Goal: Task Accomplishment & Management: Use online tool/utility

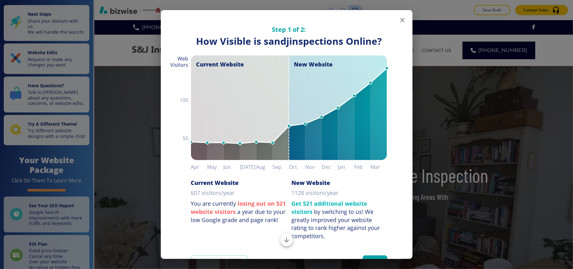
click at [399, 20] on icon "button" at bounding box center [403, 20] width 8 height 8
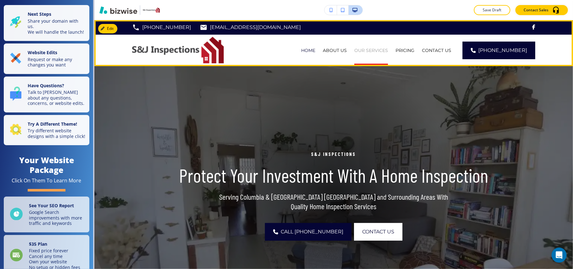
click at [376, 50] on p "OUR SERVICES" at bounding box center [371, 50] width 34 height 6
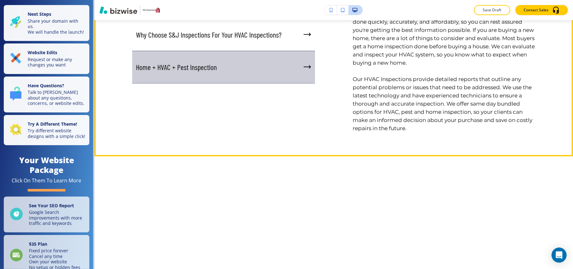
scroll to position [1259, 0]
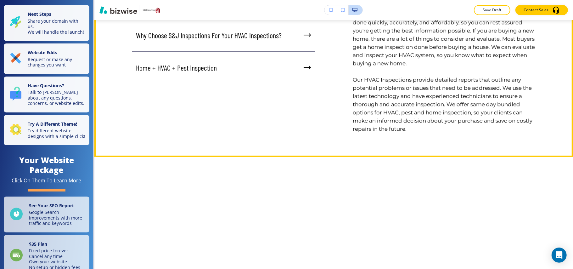
click at [214, 84] on div "Home + HVAC + Pest Inspection" at bounding box center [223, 68] width 183 height 32
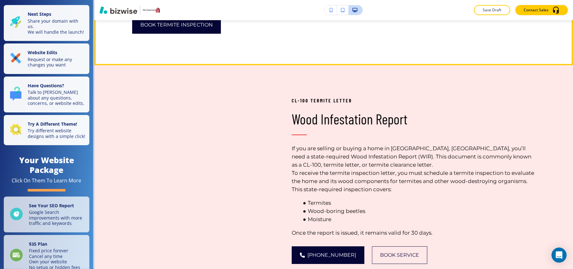
scroll to position [1469, 0]
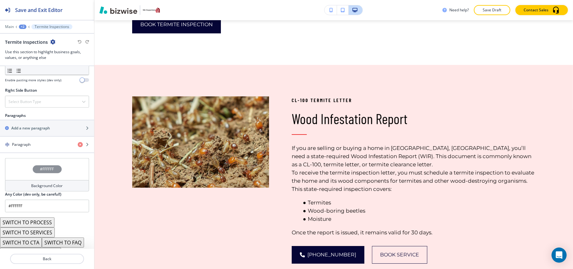
scroll to position [348, 0]
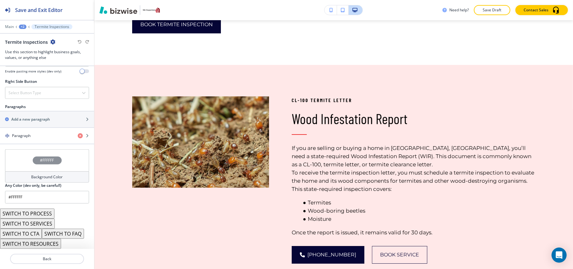
click at [43, 221] on button "SWITCH TO SERVICES" at bounding box center [27, 223] width 55 height 10
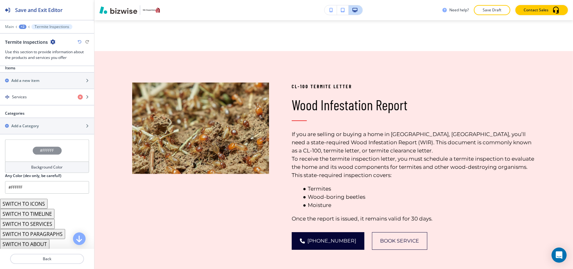
scroll to position [264, 0]
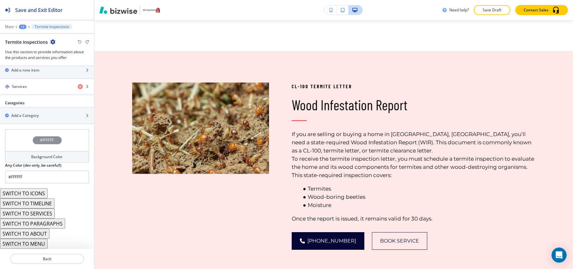
click at [41, 202] on button "SWITCH TO TIMELINE" at bounding box center [27, 203] width 54 height 10
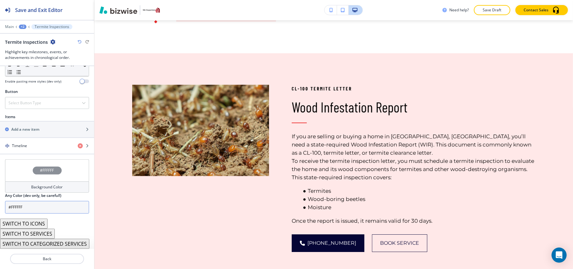
scroll to position [207, 0]
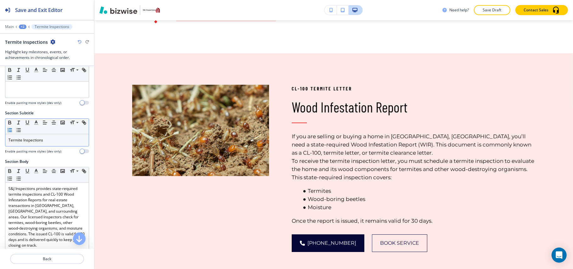
scroll to position [0, 0]
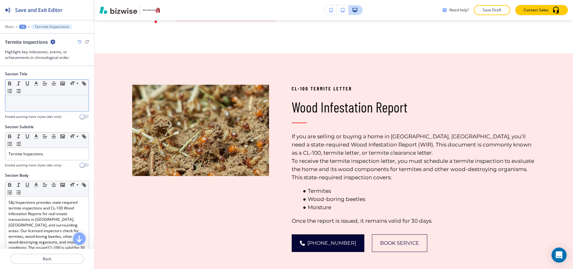
click at [26, 103] on p at bounding box center [46, 101] width 77 height 6
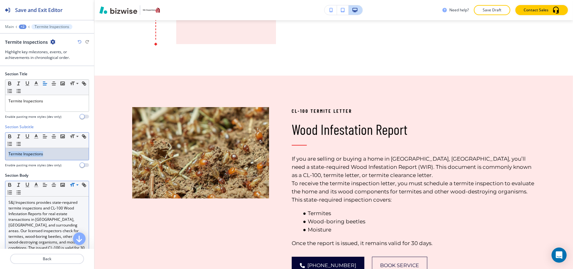
drag, startPoint x: 54, startPoint y: 154, endPoint x: 0, endPoint y: 151, distance: 54.2
click at [0, 151] on div "Section Subtitle Small Normal Large Huge Termite Inspections Enable pasting mor…" at bounding box center [47, 148] width 94 height 48
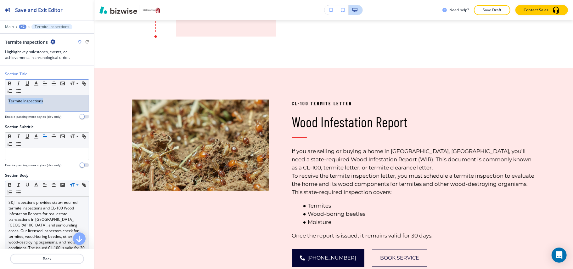
drag, startPoint x: 55, startPoint y: 102, endPoint x: 0, endPoint y: 101, distance: 55.4
click at [0, 101] on div "Section Title Small Normal Large Huge Termite Inspections Enable pasting more s…" at bounding box center [47, 97] width 94 height 53
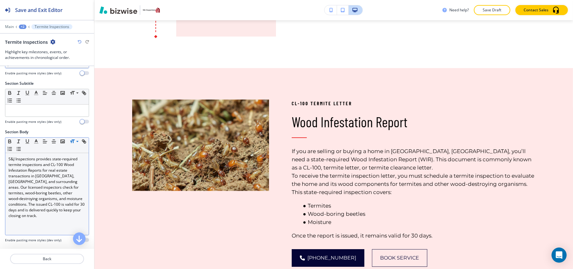
scroll to position [84, 0]
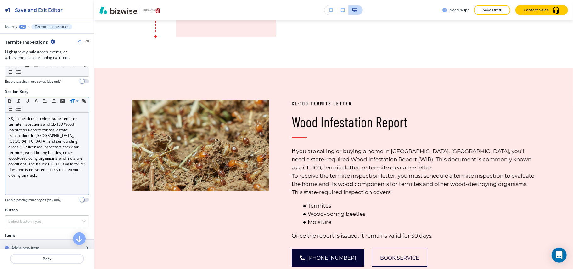
click at [35, 159] on p "S&J Inspections provides state-required termite inspections and CL‑100 Wood Inf…" at bounding box center [46, 147] width 77 height 62
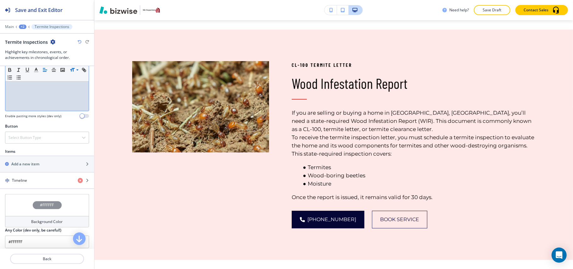
scroll to position [168, 0]
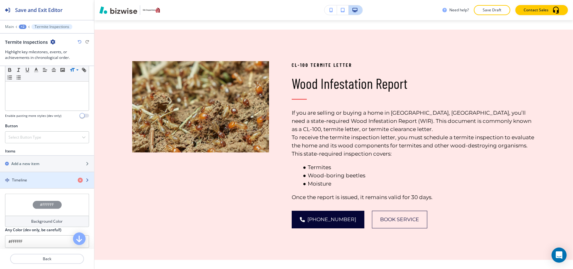
click at [29, 179] on div "Timeline" at bounding box center [36, 180] width 73 height 6
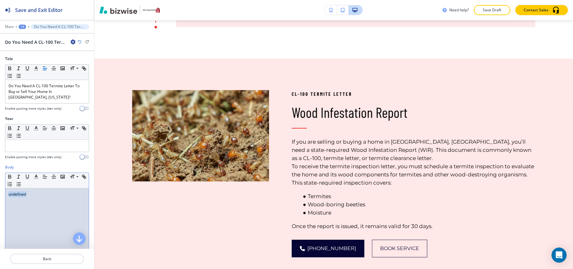
drag, startPoint x: 50, startPoint y: 209, endPoint x: 0, endPoint y: 187, distance: 54.7
click at [0, 187] on div "Body Small Normal Large Huge undefined Enable pasting more styles (dev only)" at bounding box center [47, 223] width 94 height 118
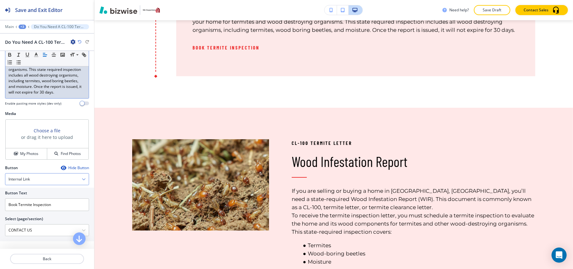
scroll to position [195, 0]
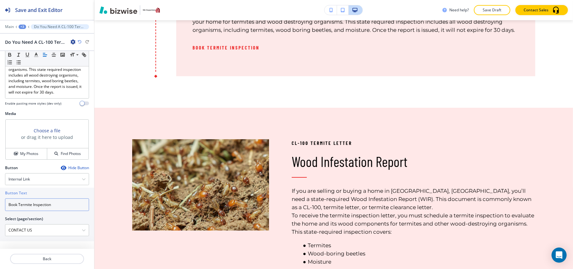
drag, startPoint x: 57, startPoint y: 203, endPoint x: 0, endPoint y: 203, distance: 56.7
click at [0, 203] on div "Button Text Book Termite Inspection Select (page/section) CONTACT US HOME HOME …" at bounding box center [47, 215] width 94 height 54
paste input "Service"
type input "Book Service"
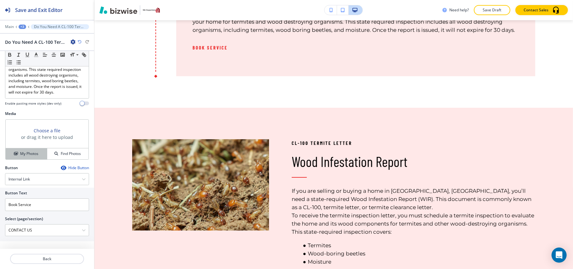
click at [14, 152] on icon "button" at bounding box center [16, 154] width 4 height 4
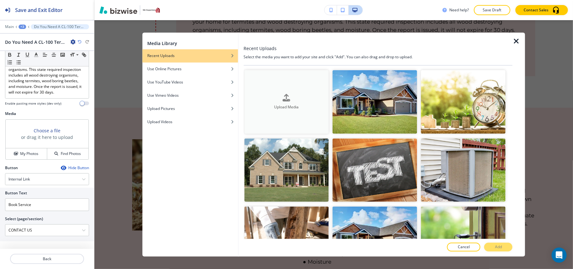
click at [295, 111] on button "Upload Media" at bounding box center [286, 102] width 85 height 64
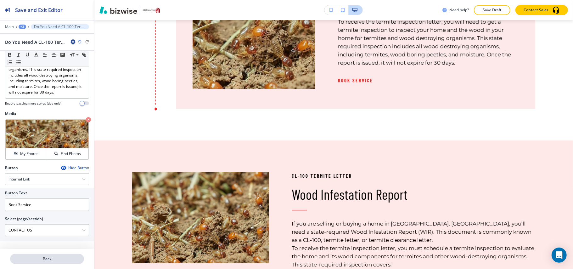
click at [54, 262] on button "Back" at bounding box center [47, 259] width 74 height 10
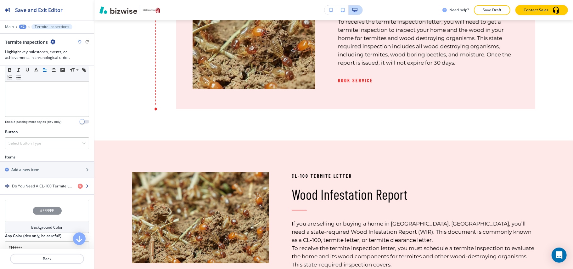
scroll to position [168, 0]
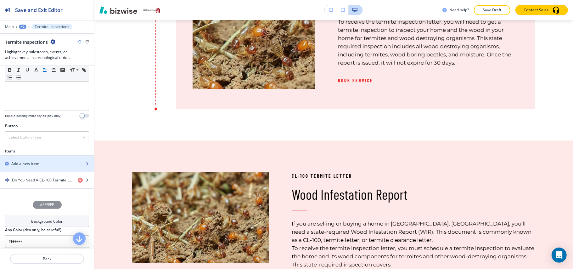
click at [43, 171] on div "button" at bounding box center [47, 169] width 94 height 5
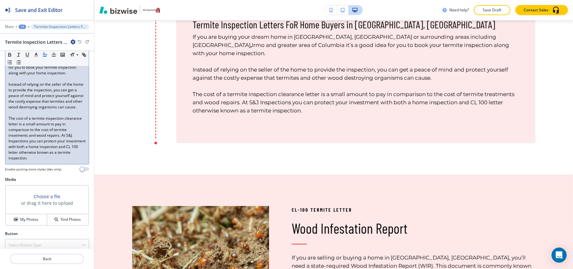
scroll to position [159, 0]
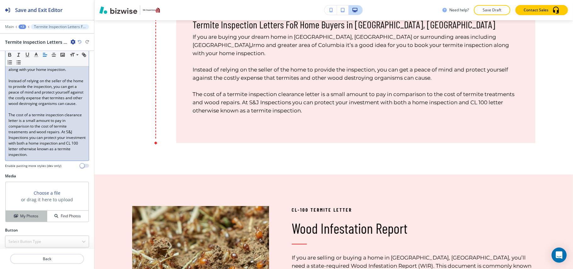
click at [23, 217] on button "My Photos" at bounding box center [27, 216] width 42 height 11
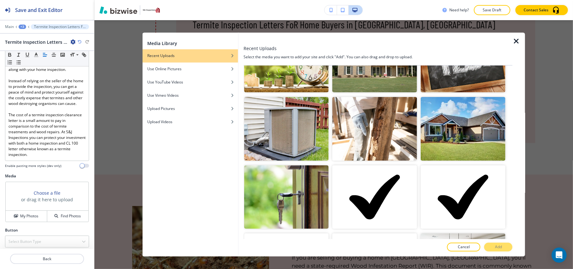
scroll to position [126, 0]
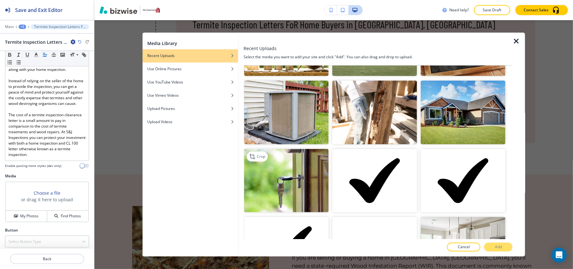
click at [304, 170] on img "button" at bounding box center [286, 181] width 85 height 64
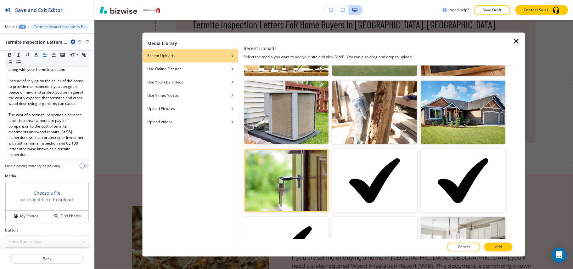
click at [495, 246] on button "Add" at bounding box center [498, 247] width 28 height 9
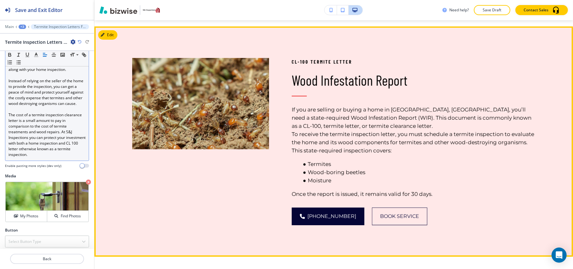
scroll to position [1846, 0]
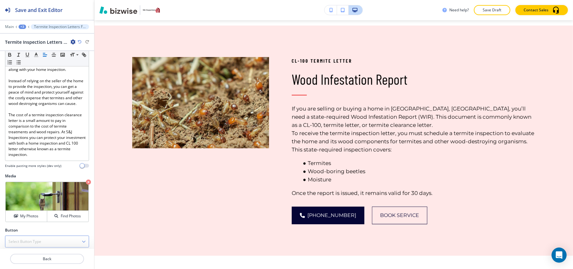
click at [22, 240] on h4 "Select Button Type" at bounding box center [24, 242] width 33 height 6
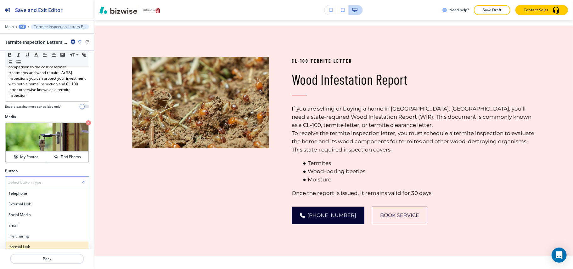
click at [23, 245] on h4 "Internal Link" at bounding box center [46, 247] width 77 height 6
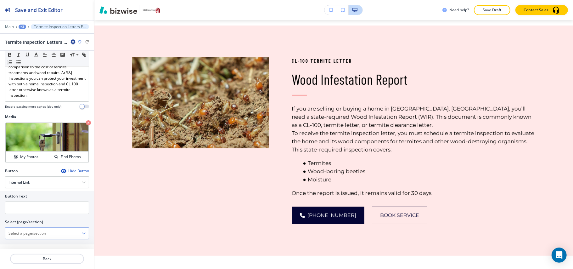
scroll to position [212, 0]
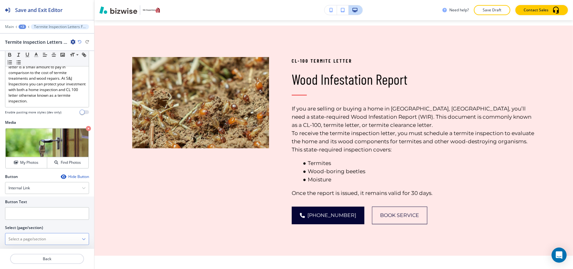
drag, startPoint x: 42, startPoint y: 237, endPoint x: 53, endPoint y: 229, distance: 13.6
click at [42, 237] on \(page\/section\) "Manual Input" at bounding box center [43, 239] width 76 height 11
type \(page\/section\) "CONTACT US"
click at [36, 247] on h4 "CONTACT US" at bounding box center [46, 250] width 77 height 6
click at [33, 212] on input "text" at bounding box center [47, 213] width 84 height 13
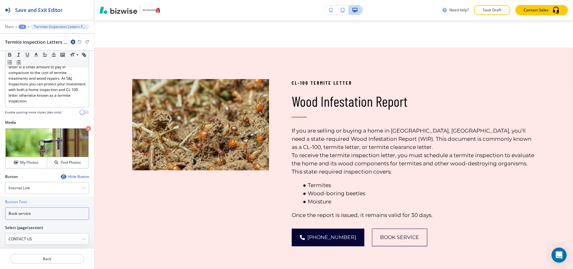
type input "Book service"
click at [48, 259] on p "Back" at bounding box center [47, 259] width 73 height 6
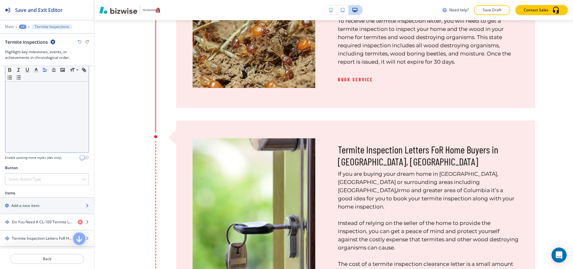
scroll to position [1510, 0]
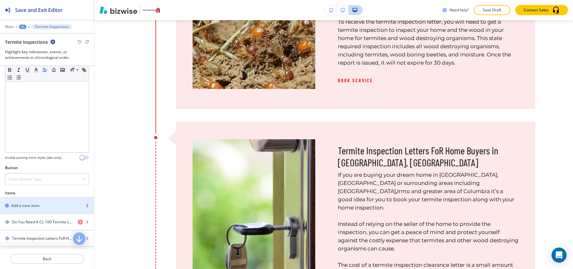
click at [41, 206] on div "Add a new item" at bounding box center [40, 206] width 80 height 6
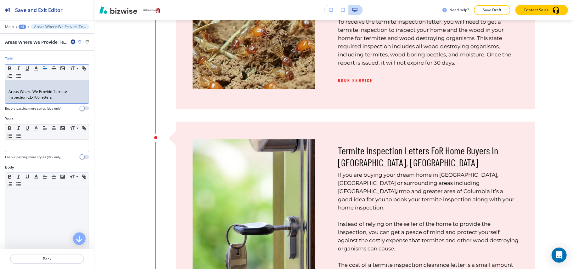
scroll to position [0, 0]
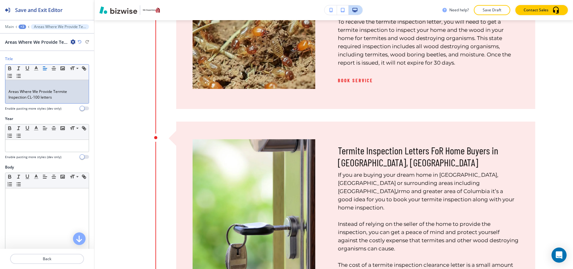
click at [8, 91] on div "Areas Where We Provide Termite Inspection CL-100 letters" at bounding box center [46, 91] width 83 height 23
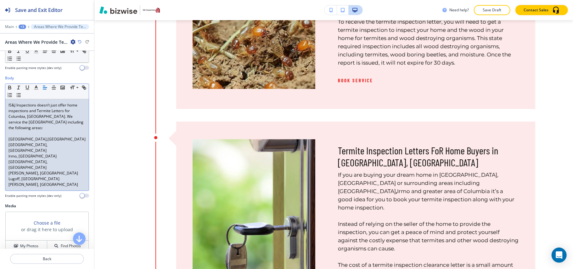
scroll to position [84, 0]
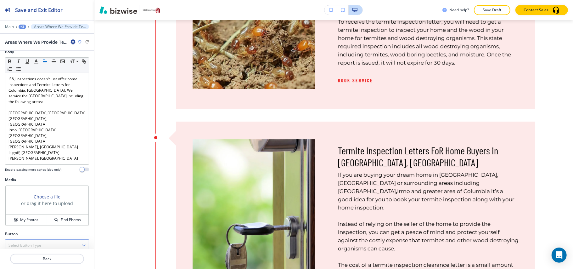
click at [28, 242] on h4 "Select Button Type" at bounding box center [24, 245] width 33 height 6
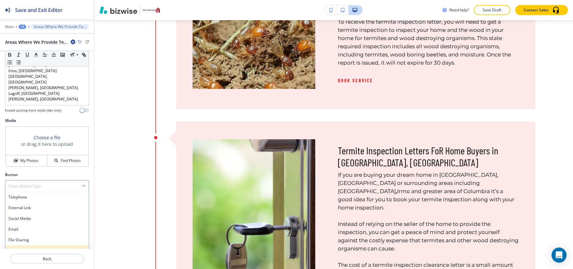
click at [23, 245] on div "Internal Link" at bounding box center [46, 250] width 83 height 11
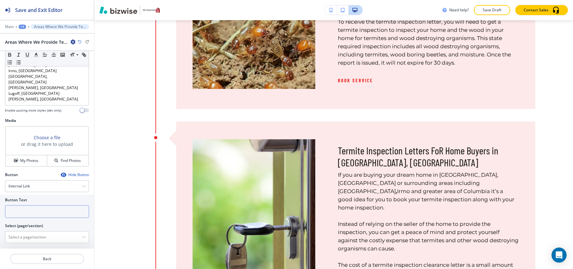
scroll to position [163, 0]
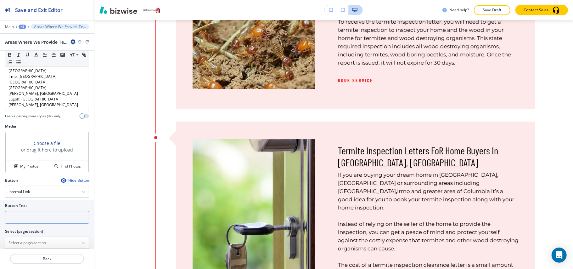
click at [31, 211] on input "text" at bounding box center [47, 217] width 84 height 13
paste input "Book Service"
type input "Book Service"
click at [25, 237] on \(page\/section\) "Manual Input" at bounding box center [43, 242] width 76 height 11
type \(page\/section\) "CONTACT US"
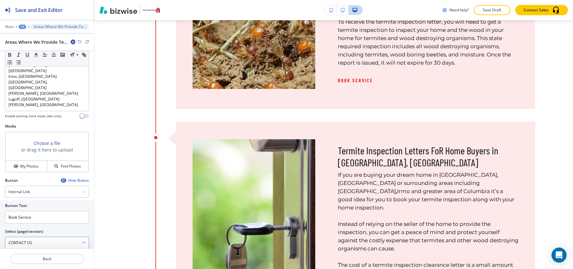
click at [22, 251] on h4 "CONTACT US" at bounding box center [46, 254] width 77 height 6
click at [16, 163] on button "My Photos" at bounding box center [27, 166] width 42 height 11
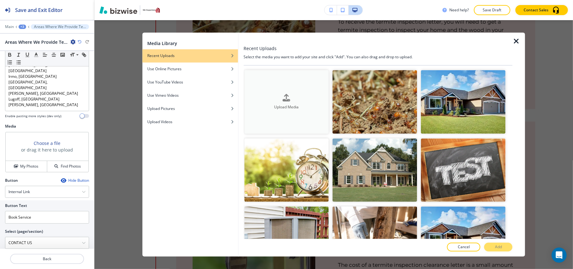
click at [274, 115] on button "Upload Media" at bounding box center [286, 102] width 85 height 64
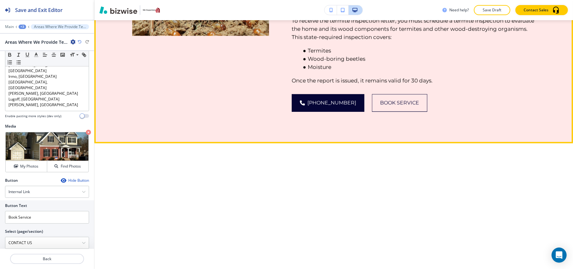
scroll to position [2181, 0]
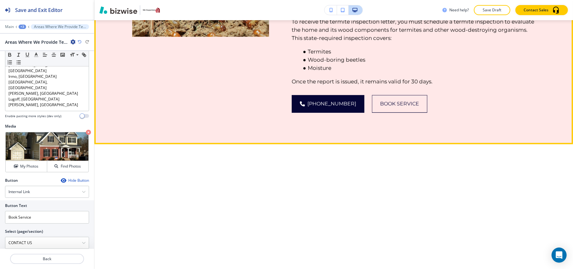
drag, startPoint x: 334, startPoint y: 110, endPoint x: 289, endPoint y: 109, distance: 45.7
click at [289, 109] on div "CL-100 Termite Letter Wood Infestation Report If you are selling or buying a ho…" at bounding box center [402, 13] width 266 height 199
copy h3 "Wood Infestation Report"
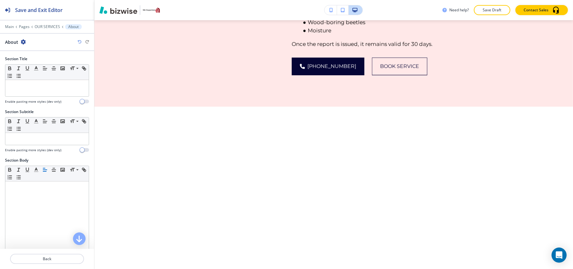
scroll to position [2220, 0]
click at [24, 42] on icon "button" at bounding box center [23, 41] width 5 height 5
click at [41, 78] on p "Delete Section" at bounding box center [41, 75] width 32 height 6
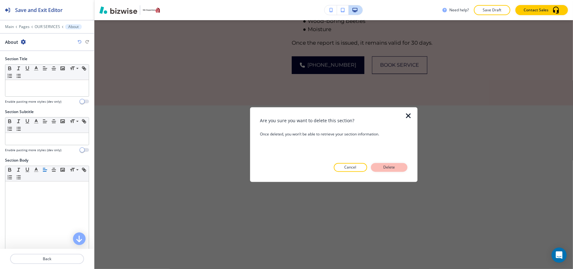
click at [392, 167] on p "Delete" at bounding box center [389, 168] width 15 height 6
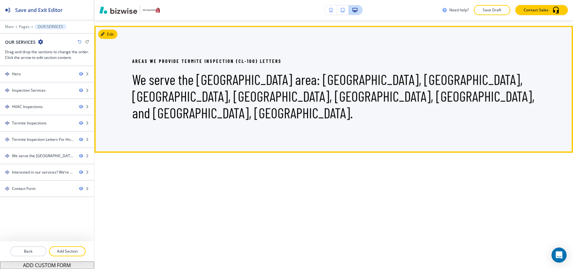
scroll to position [2184, 0]
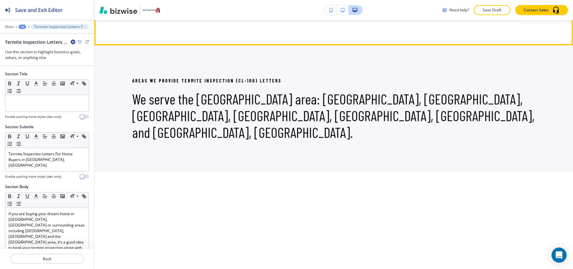
scroll to position [2204, 0]
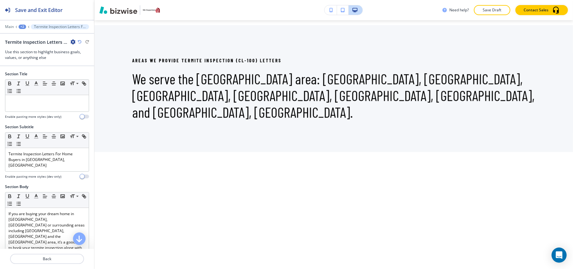
click at [71, 42] on icon "button" at bounding box center [73, 41] width 5 height 5
click at [84, 77] on p "Delete Section" at bounding box center [91, 75] width 32 height 6
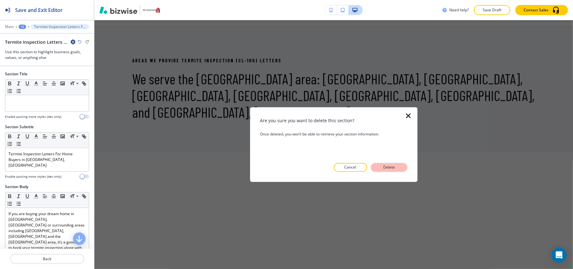
click at [393, 167] on p "Delete" at bounding box center [389, 168] width 15 height 6
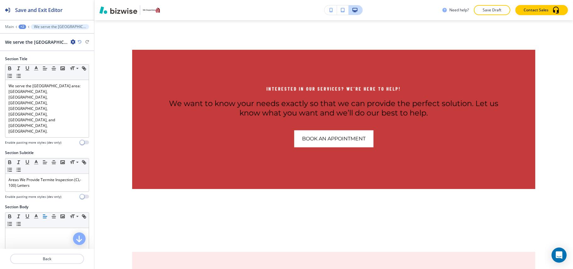
scroll to position [2220, 0]
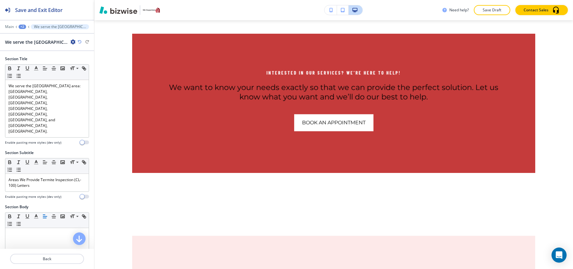
click at [72, 44] on icon "button" at bounding box center [73, 41] width 5 height 5
click at [79, 73] on p "Delete Section" at bounding box center [91, 75] width 32 height 6
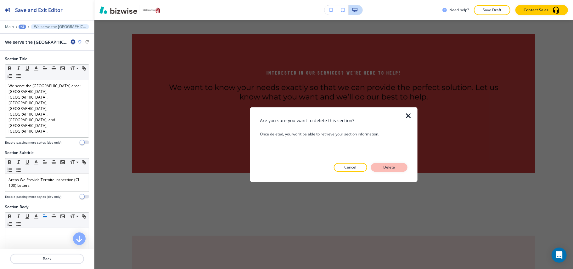
click at [379, 167] on button "Delete" at bounding box center [389, 167] width 37 height 9
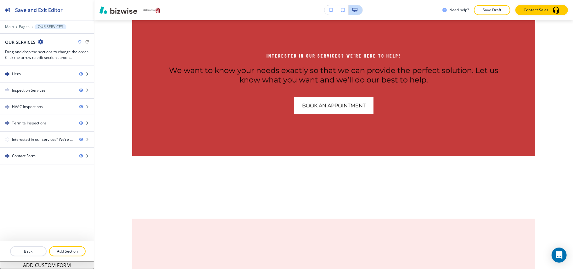
scroll to position [2152, 0]
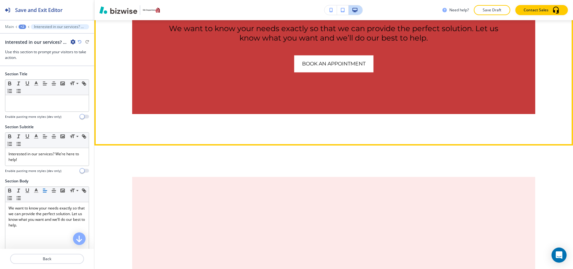
scroll to position [2220, 0]
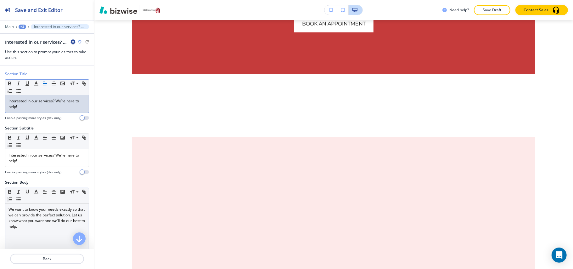
click at [35, 226] on p "We want to know your needs exactly so that we can provide the perfect solution.…" at bounding box center [46, 217] width 77 height 23
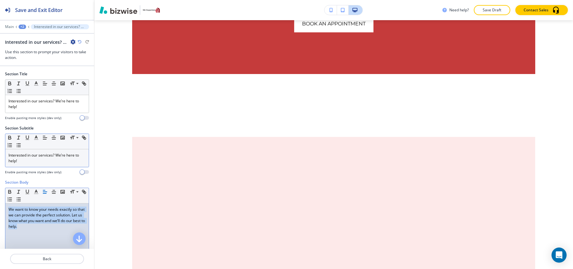
scroll to position [0, 0]
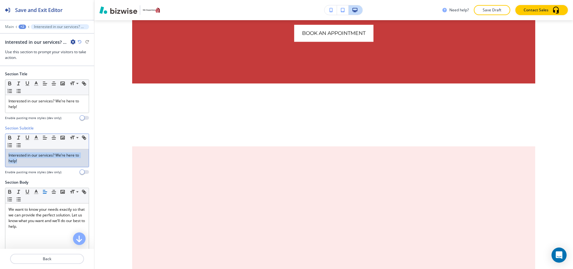
drag, startPoint x: 33, startPoint y: 162, endPoint x: 0, endPoint y: 150, distance: 35.3
click at [0, 150] on div "Section Subtitle Small Normal Large Huge Interested in our services? We’re here…" at bounding box center [47, 152] width 94 height 54
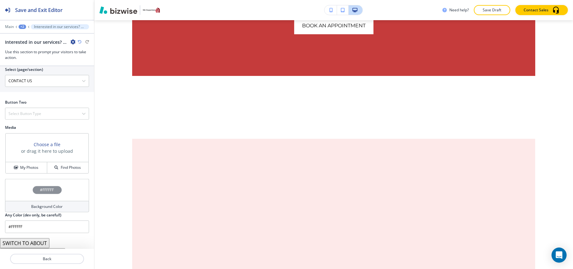
scroll to position [288, 0]
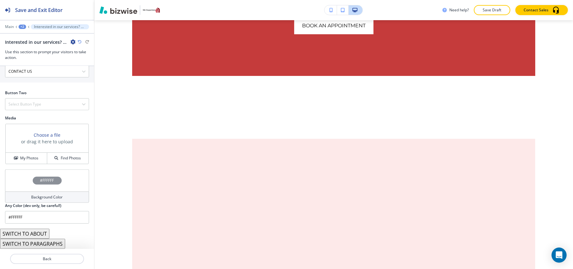
click at [29, 164] on div "Media Choose a file or drag it here to upload My Photos Find Photos" at bounding box center [47, 142] width 94 height 54
click at [29, 159] on h4 "My Photos" at bounding box center [29, 158] width 18 height 6
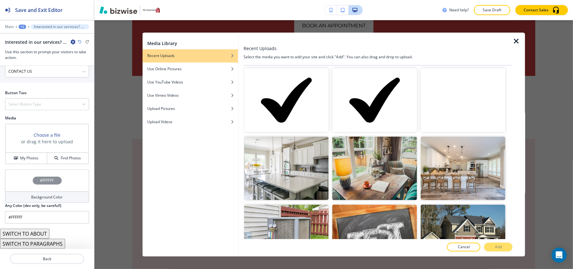
scroll to position [294, 0]
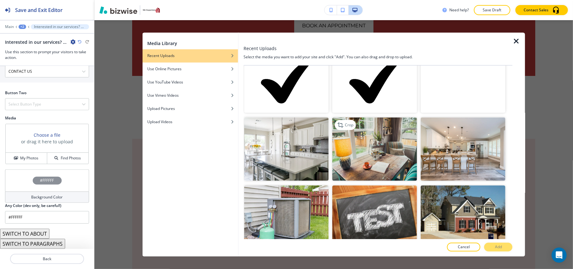
click at [378, 149] on img "button" at bounding box center [375, 149] width 85 height 64
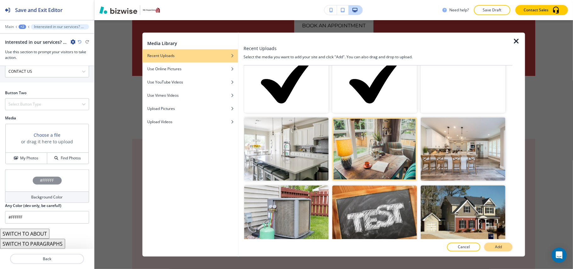
click at [503, 247] on button "Add" at bounding box center [498, 247] width 28 height 9
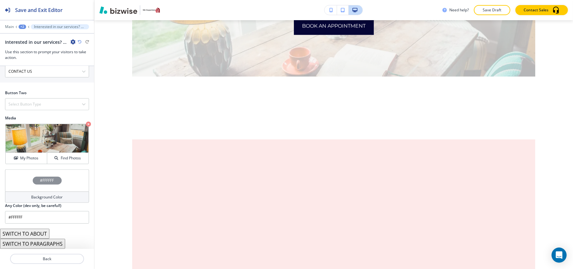
click at [20, 178] on div "#FFFFFF" at bounding box center [47, 180] width 84 height 22
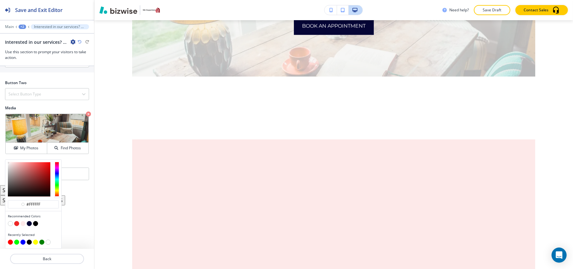
click at [27, 224] on button "button" at bounding box center [29, 223] width 5 height 5
type input "#050536"
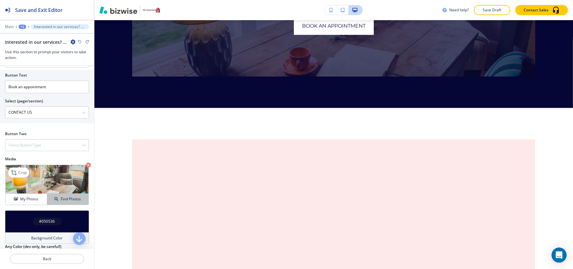
scroll to position [204, 0]
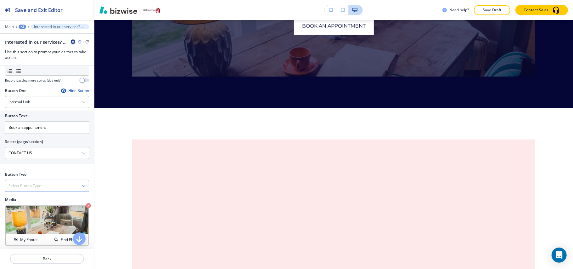
click at [36, 184] on div "Select Button Type" at bounding box center [46, 185] width 83 height 11
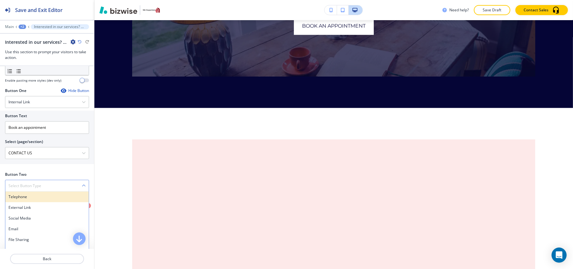
click at [30, 199] on h4 "Telephone" at bounding box center [46, 197] width 77 height 6
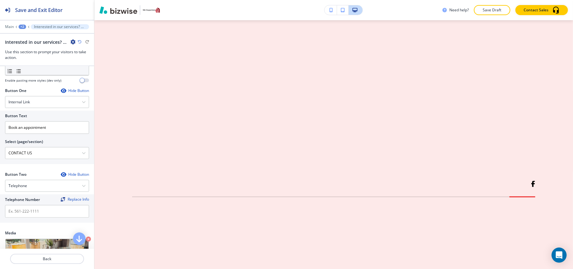
scroll to position [2724, 0]
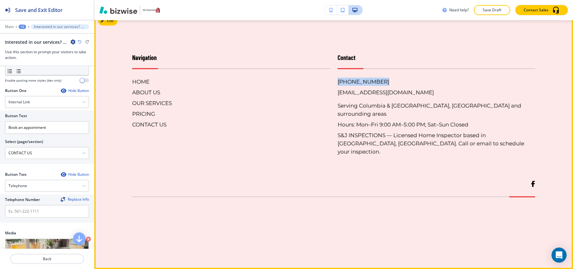
drag, startPoint x: 376, startPoint y: 145, endPoint x: 333, endPoint y: 148, distance: 43.8
click at [334, 148] on div "Contact [PHONE_NUMBER] [EMAIL_ADDRESS][DOMAIN_NAME] Serving Columbia & [GEOGRAP…" at bounding box center [433, 98] width 206 height 116
copy h6 "[PHONE_NUMBER]"
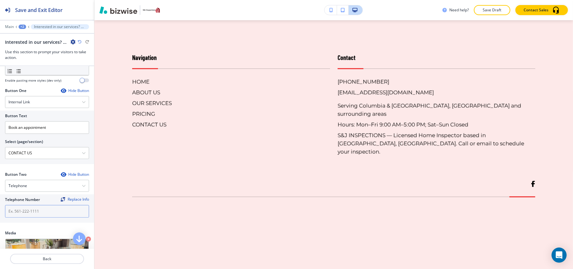
click at [16, 213] on input "text" at bounding box center [47, 211] width 84 height 13
paste input "[PHONE_NUMBER]"
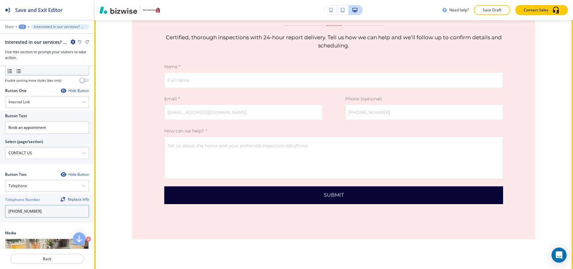
type input "[PHONE_NUMBER]"
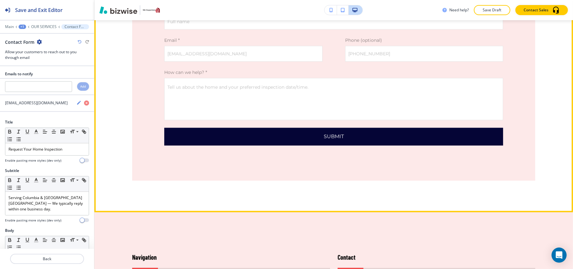
scroll to position [2453, 0]
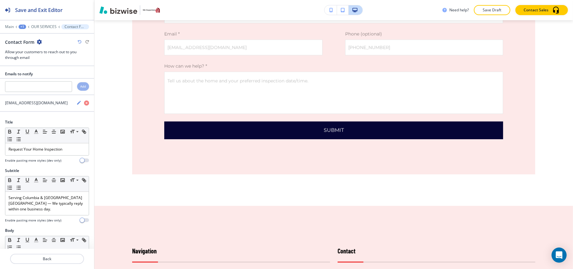
click at [42, 40] on div "Contact Form" at bounding box center [47, 42] width 84 height 7
click at [40, 41] on icon "button" at bounding box center [39, 41] width 5 height 5
click at [62, 76] on p "Delete Section" at bounding box center [57, 75] width 32 height 6
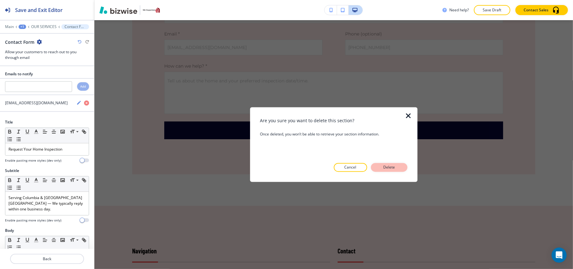
click at [391, 167] on p "Delete" at bounding box center [389, 168] width 15 height 6
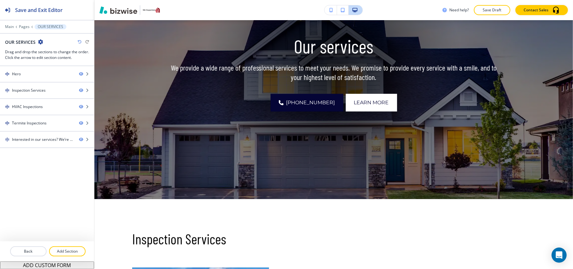
scroll to position [0, 0]
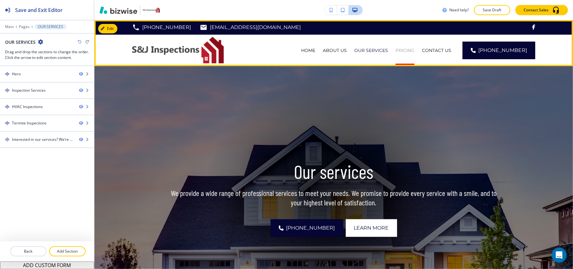
click at [405, 49] on p "PRICING" at bounding box center [405, 50] width 19 height 6
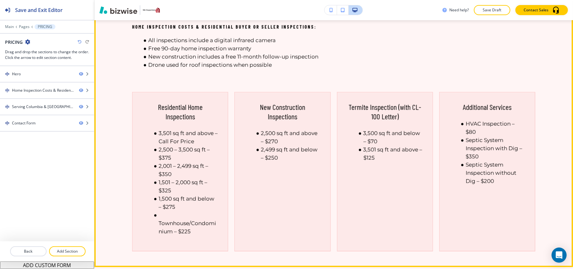
scroll to position [252, 0]
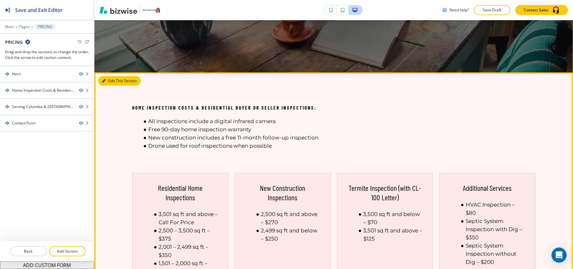
click at [106, 79] on button "Edit This Section" at bounding box center [119, 80] width 42 height 9
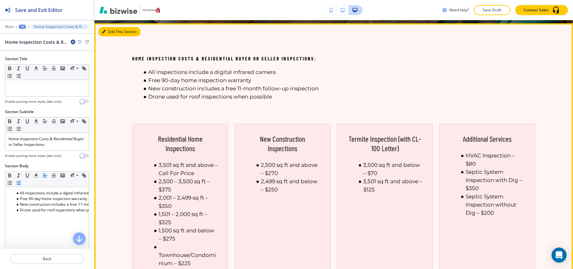
scroll to position [304, 0]
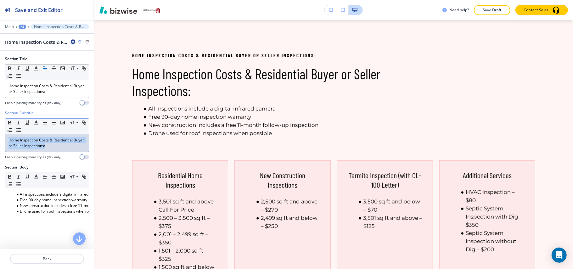
drag, startPoint x: 62, startPoint y: 144, endPoint x: 0, endPoint y: 133, distance: 63.2
click at [0, 133] on div "Section Subtitle Small Normal Large Huge Home Inspection Costs & Residential Bu…" at bounding box center [47, 137] width 94 height 54
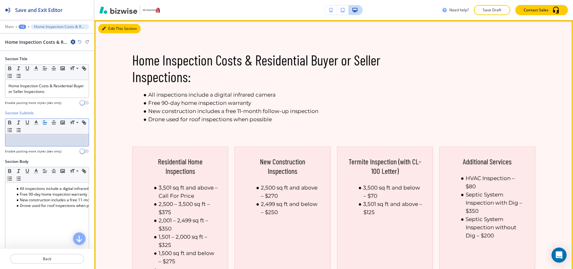
click at [113, 26] on button "Edit This Section" at bounding box center [119, 28] width 42 height 9
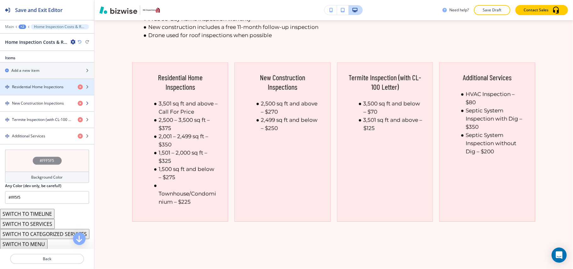
scroll to position [252, 0]
click at [41, 86] on h4 "Residential Home Inspections" at bounding box center [38, 87] width 52 height 6
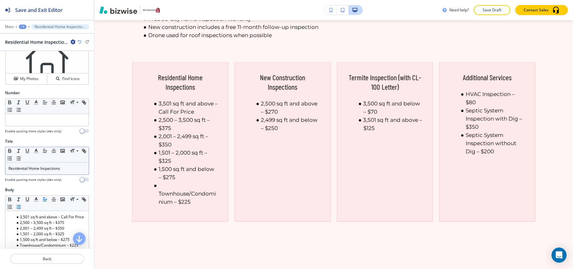
scroll to position [42, 0]
drag, startPoint x: 71, startPoint y: 171, endPoint x: 0, endPoint y: 165, distance: 70.7
click at [0, 165] on div "Title Small Normal Large Huge Residential Home Inspections Enable pasting more …" at bounding box center [47, 163] width 94 height 48
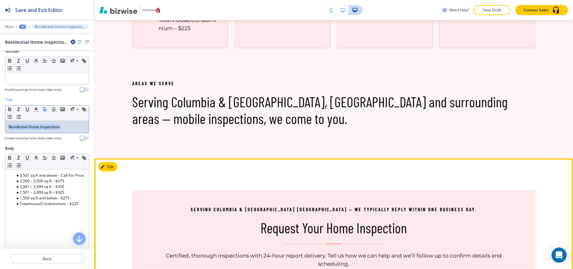
scroll to position [514, 0]
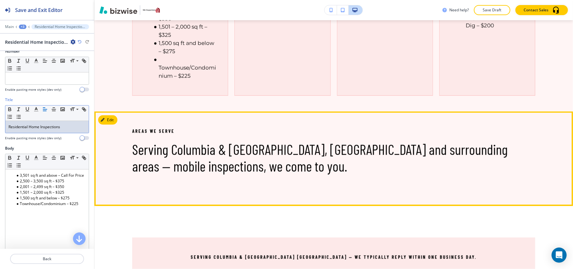
click at [111, 114] on div "Areas We Serve Serving Columbia & [GEOGRAPHIC_DATA], [GEOGRAPHIC_DATA] and surr…" at bounding box center [333, 158] width 479 height 94
click at [111, 116] on button "Edit This Section" at bounding box center [119, 119] width 42 height 9
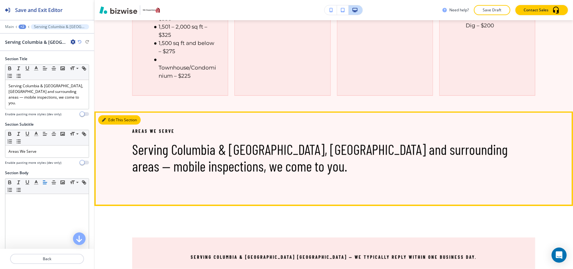
scroll to position [606, 0]
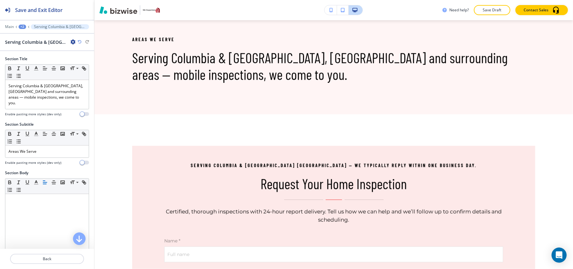
click at [71, 41] on icon "button" at bounding box center [73, 41] width 5 height 5
click at [81, 72] on button "Delete Section" at bounding box center [91, 75] width 40 height 11
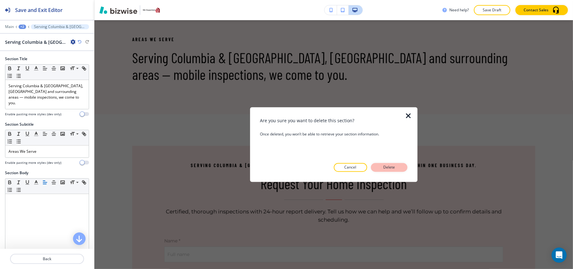
click at [383, 170] on p "Delete" at bounding box center [389, 168] width 15 height 6
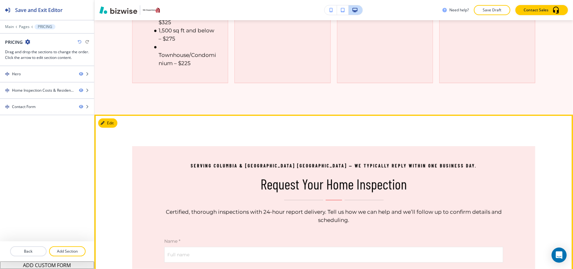
click at [112, 121] on button "Edit" at bounding box center [107, 122] width 19 height 9
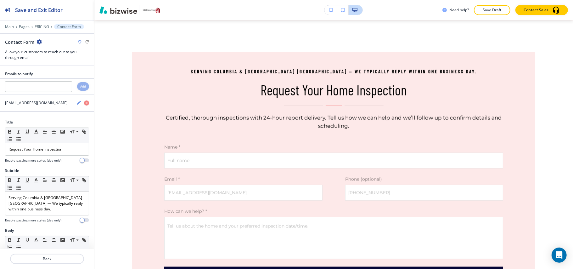
scroll to position [621, 0]
click at [40, 41] on icon "button" at bounding box center [39, 41] width 5 height 5
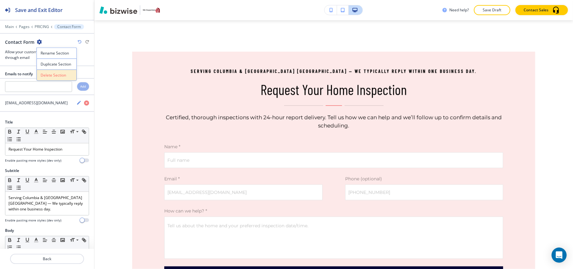
click at [53, 77] on p "Delete Section" at bounding box center [57, 75] width 32 height 6
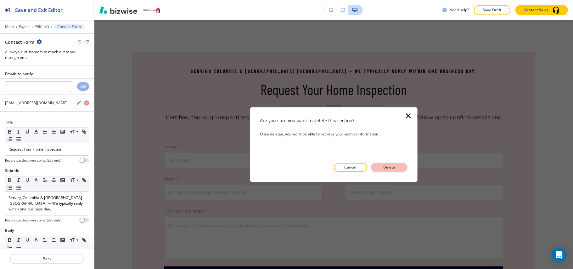
click at [387, 169] on p "Delete" at bounding box center [389, 168] width 15 height 6
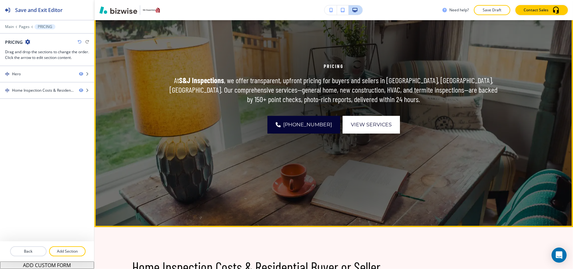
scroll to position [0, 0]
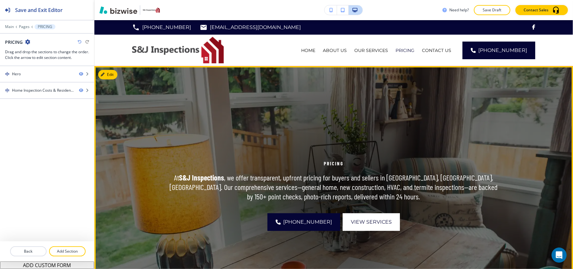
click at [104, 69] on img at bounding box center [333, 195] width 479 height 258
click at [109, 72] on button "Edit This Section" at bounding box center [119, 74] width 42 height 9
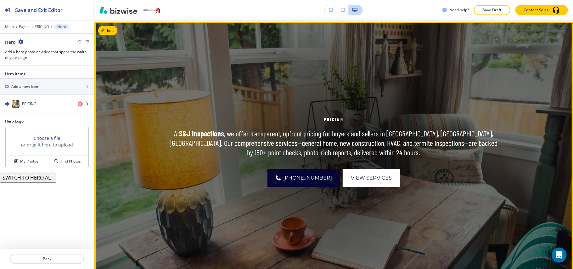
scroll to position [46, 0]
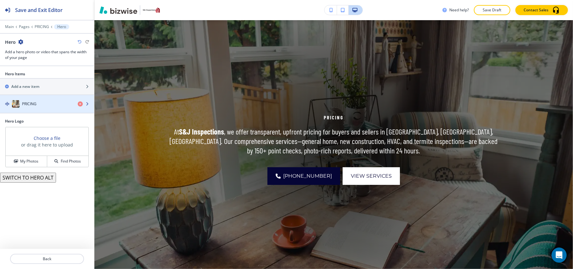
click at [59, 105] on div "PRICING" at bounding box center [36, 104] width 73 height 8
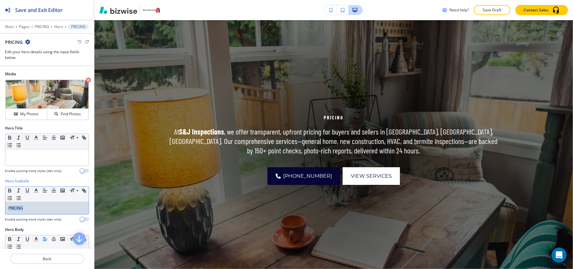
drag, startPoint x: 17, startPoint y: 207, endPoint x: 0, endPoint y: 206, distance: 17.0
click at [0, 206] on div "Hero Subtitle Small Normal Large Huge PRICING Enable pasting more styles (dev o…" at bounding box center [47, 202] width 94 height 48
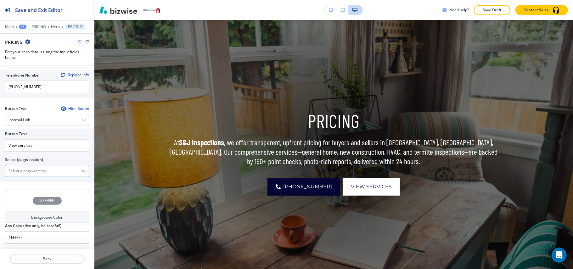
scroll to position [300, 0]
click at [49, 171] on \(page\/section\) "Manual Input" at bounding box center [43, 171] width 76 height 11
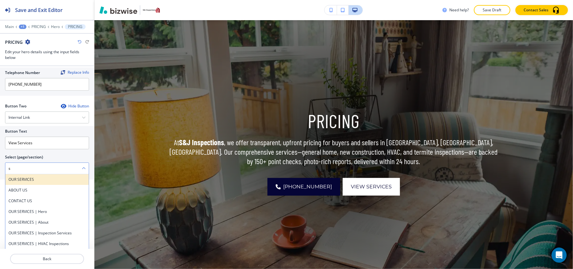
click at [26, 178] on div "OUR SERVICES" at bounding box center [46, 179] width 83 height 11
type \(page\/section\) "OUR SERVICES"
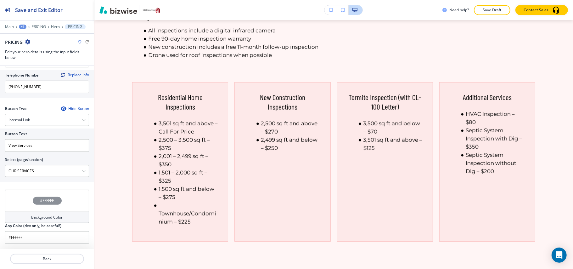
scroll to position [0, 0]
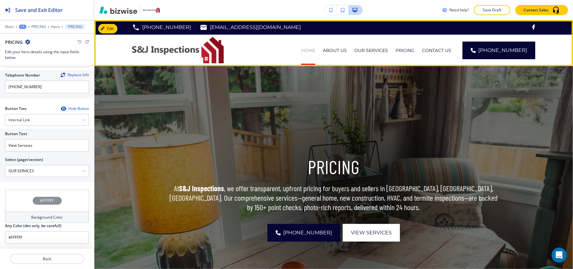
click at [315, 51] on p "HOME" at bounding box center [308, 50] width 14 height 6
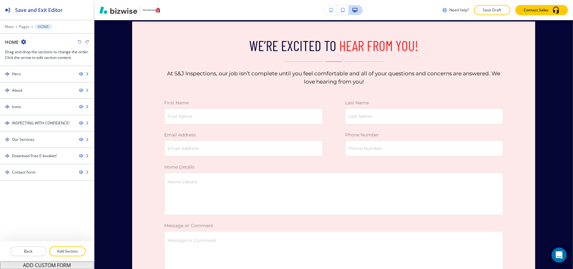
scroll to position [1407, 0]
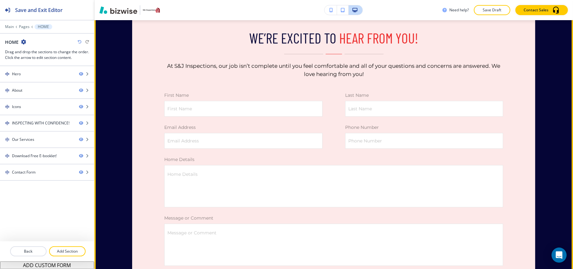
click at [119, 72] on div "WE’RE EXCITED TO HEAR FROM YOU! At S&J Inspections, our job isn’t complete unti…" at bounding box center [333, 169] width 479 height 375
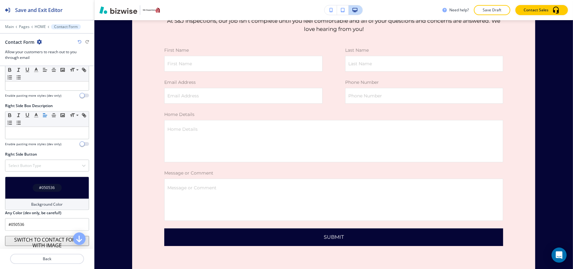
scroll to position [473, 0]
click at [10, 189] on div "#050536" at bounding box center [47, 188] width 84 height 22
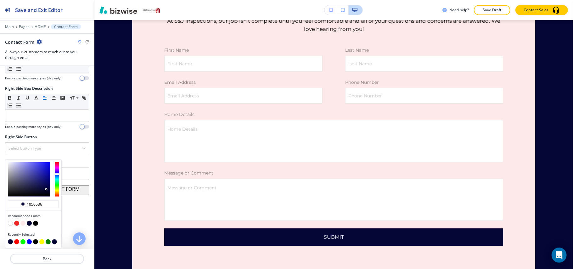
scroll to position [490, 0]
click at [24, 223] on button "button" at bounding box center [22, 223] width 5 height 5
type input "#fde9e9"
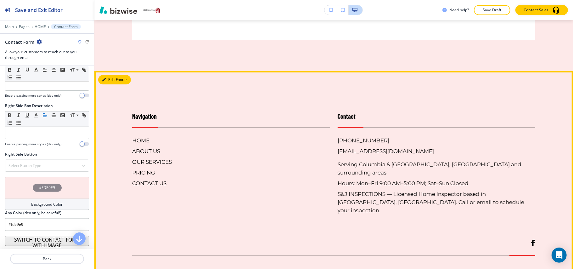
click at [107, 84] on button "Edit Footer" at bounding box center [114, 79] width 33 height 9
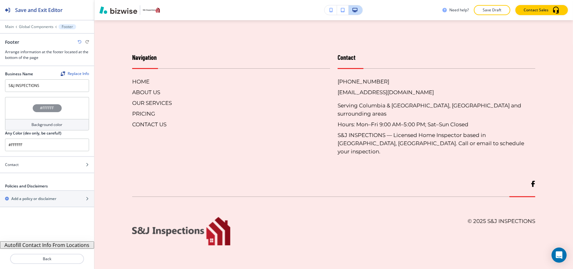
scroll to position [1819, 0]
click at [20, 110] on div "#FFFFFF" at bounding box center [47, 108] width 84 height 22
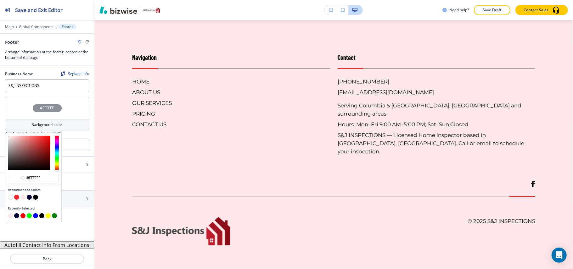
click at [29, 198] on button "button" at bounding box center [29, 197] width 5 height 5
type input "#050536"
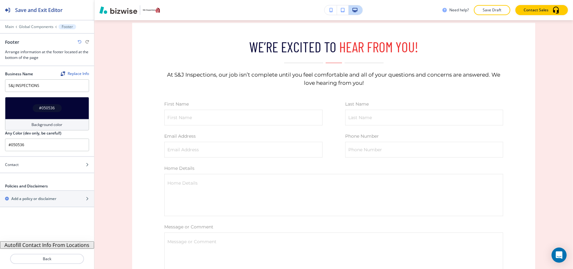
scroll to position [1358, 0]
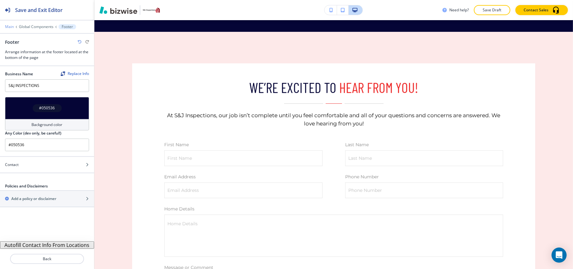
click at [6, 25] on p "Main" at bounding box center [9, 27] width 9 height 4
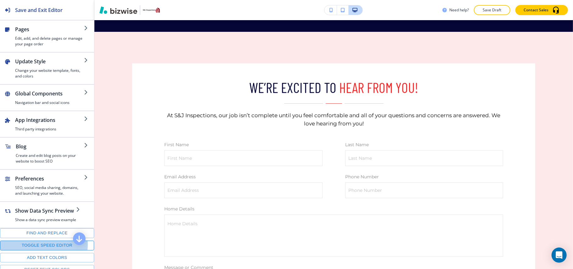
click at [42, 250] on button "Toggle speed editor" at bounding box center [47, 245] width 94 height 10
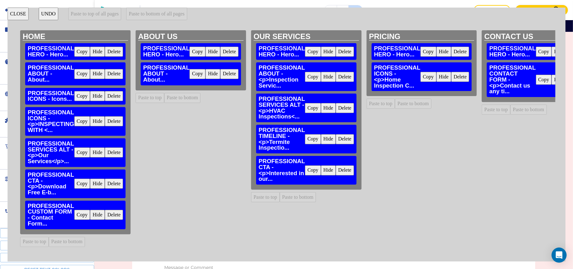
click at [77, 215] on button "Copy" at bounding box center [82, 215] width 16 height 10
click at [173, 96] on button "Paste to bottom" at bounding box center [182, 98] width 37 height 10
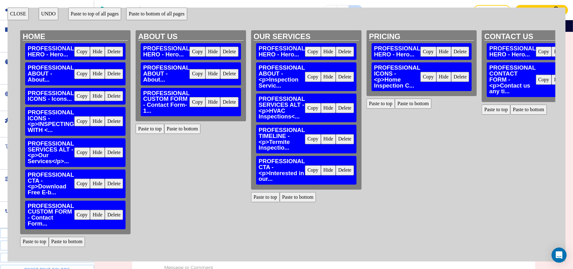
click at [307, 198] on button "Paste to bottom" at bounding box center [298, 197] width 37 height 10
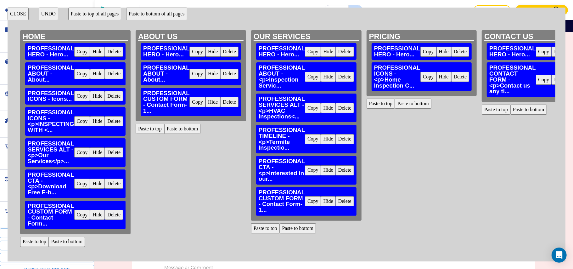
click at [407, 105] on button "Paste to bottom" at bounding box center [413, 104] width 37 height 10
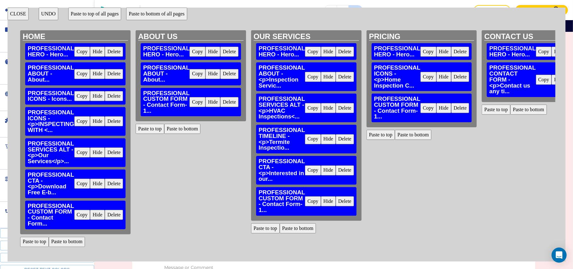
scroll to position [0, 39]
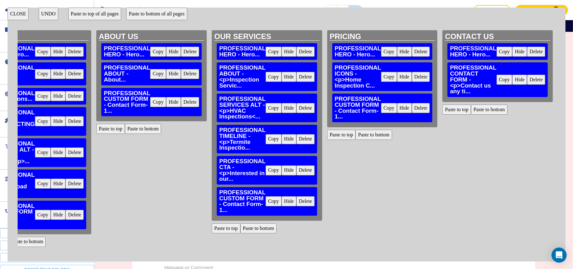
click at [14, 14] on button "CLOSE" at bounding box center [18, 14] width 21 height 13
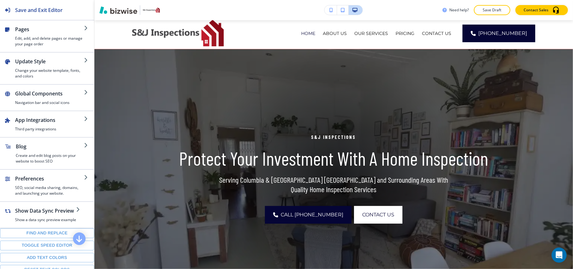
scroll to position [0, 0]
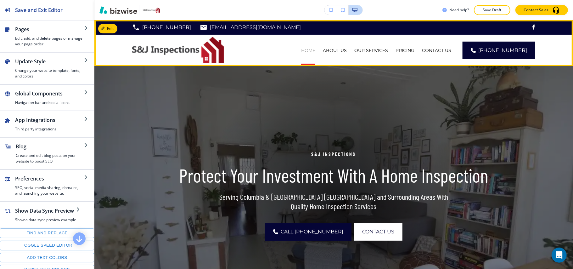
click at [315, 49] on p "HOME" at bounding box center [308, 50] width 14 height 6
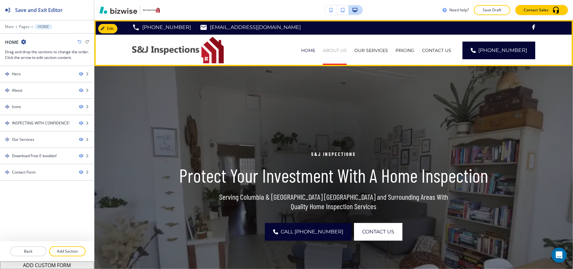
click at [347, 48] on p "ABOUT US" at bounding box center [335, 50] width 24 height 6
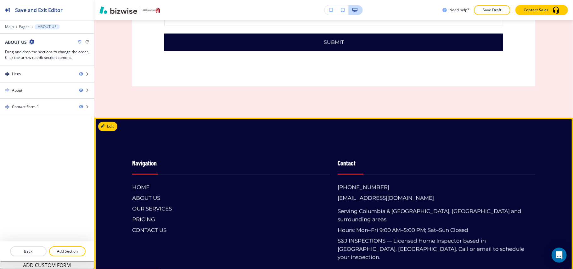
scroll to position [1032, 0]
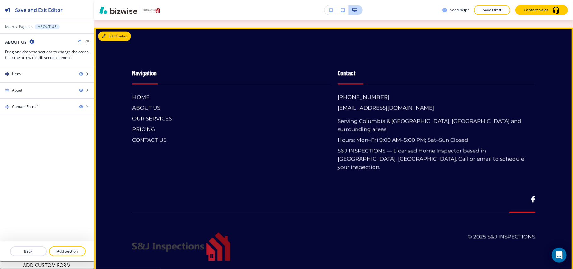
click at [110, 37] on button "Edit Footer" at bounding box center [114, 35] width 33 height 9
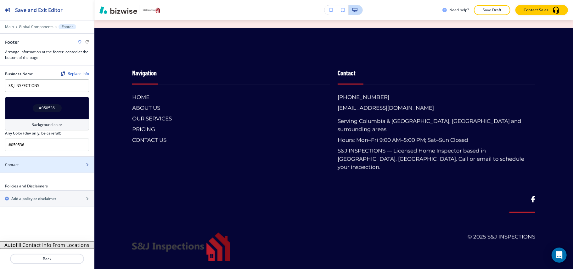
click at [31, 167] on div "Contact" at bounding box center [40, 165] width 80 height 6
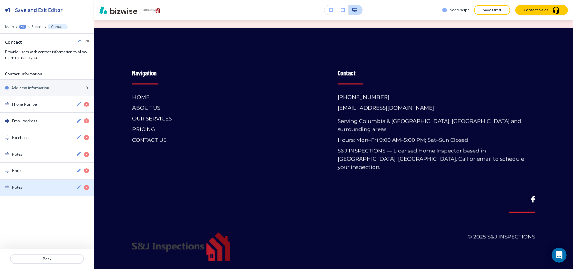
click at [41, 189] on div "Notes" at bounding box center [35, 187] width 71 height 6
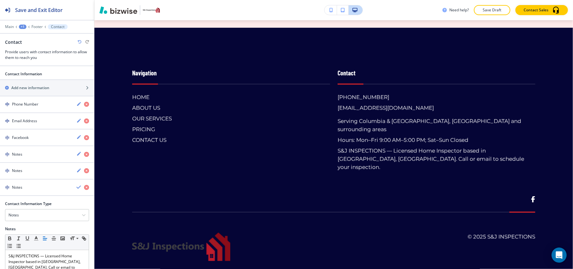
click at [41, 189] on div "Notes" at bounding box center [35, 187] width 71 height 6
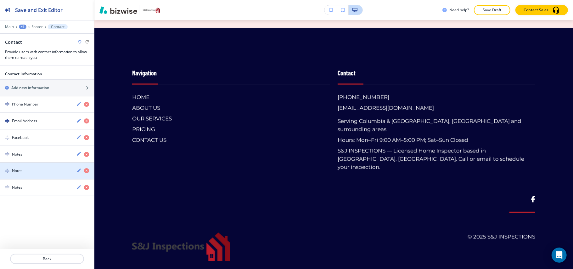
click at [37, 173] on div "Notes" at bounding box center [35, 171] width 71 height 6
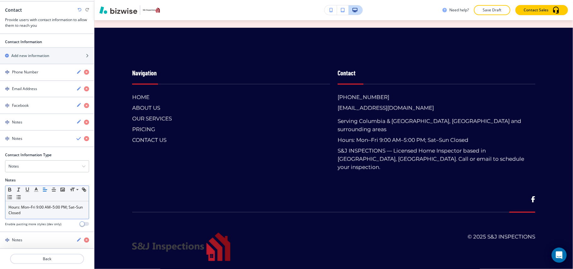
scroll to position [35, 0]
click at [47, 213] on p "Hours: Mon–Fri 9:00 AM–5:00 PM; Sat–Sun Closed" at bounding box center [46, 209] width 77 height 11
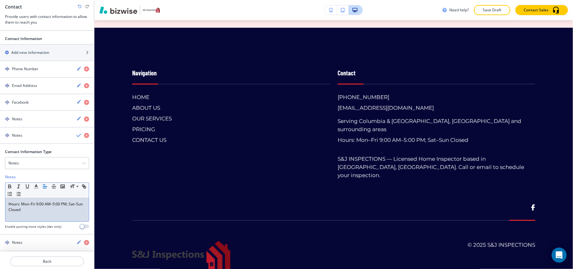
paste div
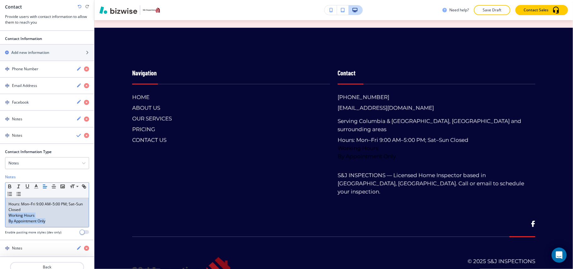
drag, startPoint x: 53, startPoint y: 226, endPoint x: 5, endPoint y: 219, distance: 48.3
click at [5, 219] on div "Small Normal Large Huge Hours: Mon–Fri 9:00 AM–5:00 PM; Sat–Sun Closed Working …" at bounding box center [47, 204] width 84 height 45
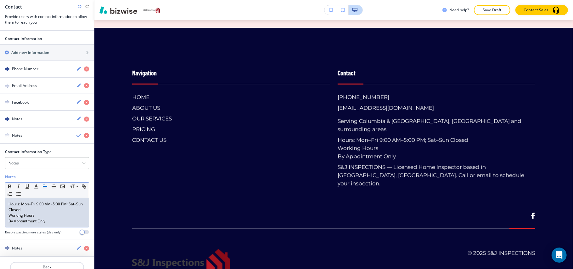
click at [8, 225] on div "Hours: Mon–Fri 9:00 AM–5:00 PM; Sat–Sun Closed Working Hours By Appointment Only" at bounding box center [46, 212] width 83 height 29
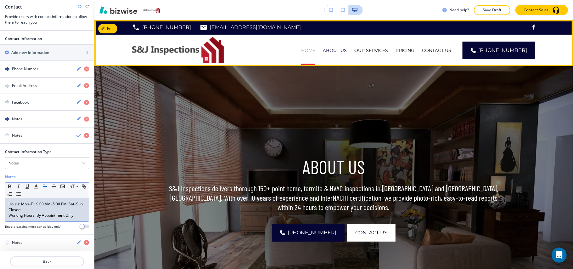
click at [314, 50] on p "HOME" at bounding box center [308, 50] width 14 height 6
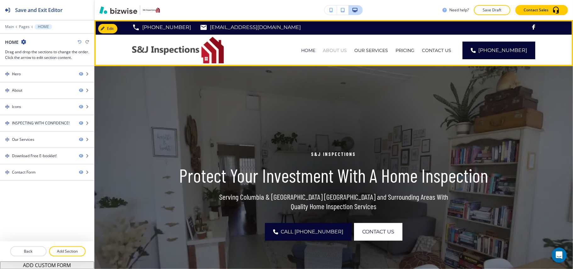
click at [347, 47] on p "ABOUT US" at bounding box center [335, 50] width 24 height 6
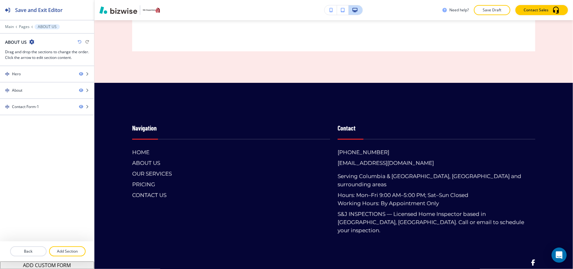
scroll to position [981, 0]
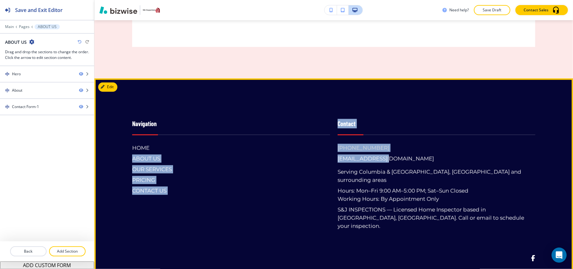
drag, startPoint x: 382, startPoint y: 147, endPoint x: 357, endPoint y: 150, distance: 25.1
click at [324, 150] on div "Navigation HOME ABOUT US OUR SERVICES PRICING CONTACT US Contact [PHONE_NUMBER]…" at bounding box center [330, 168] width 411 height 124
click at [381, 145] on div "[PHONE_NUMBER] [EMAIL_ADDRESS][DOMAIN_NAME] Serving [GEOGRAPHIC_DATA], [GEOGRAP…" at bounding box center [437, 187] width 198 height 86
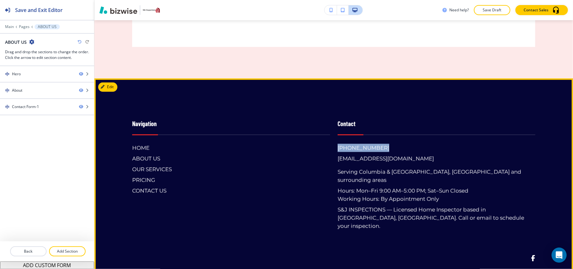
drag, startPoint x: 379, startPoint y: 146, endPoint x: 334, endPoint y: 146, distance: 45.3
click at [334, 146] on div "Contact [PHONE_NUMBER] [EMAIL_ADDRESS][DOMAIN_NAME] Serving [GEOGRAPHIC_DATA], …" at bounding box center [433, 168] width 206 height 124
copy h6 "[PHONE_NUMBER]"
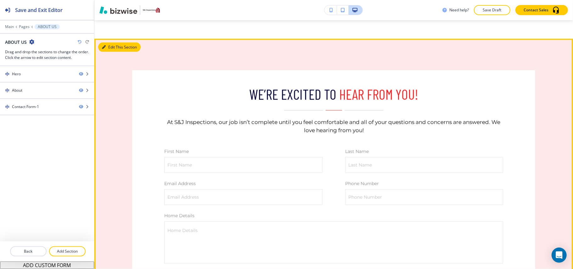
click at [105, 44] on button "Edit This Section" at bounding box center [119, 46] width 42 height 9
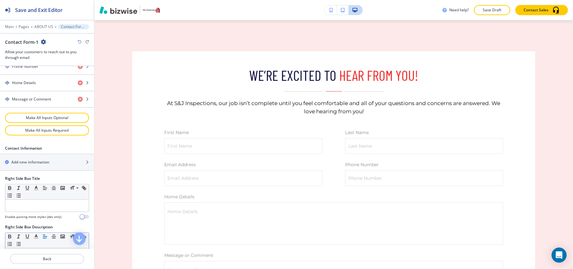
scroll to position [420, 0]
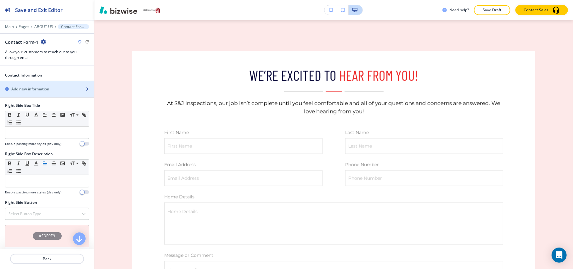
click at [41, 92] on h2 "Add new information" at bounding box center [30, 89] width 38 height 6
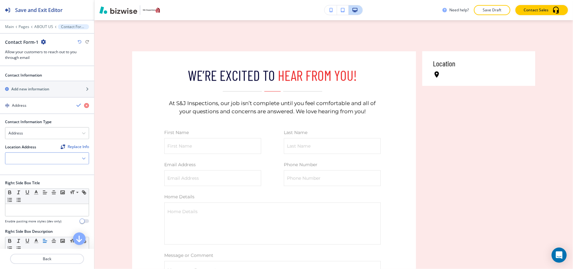
click at [31, 161] on div at bounding box center [46, 158] width 83 height 11
click at [32, 164] on div at bounding box center [46, 158] width 83 height 11
click at [35, 164] on div at bounding box center [46, 158] width 83 height 11
click at [25, 139] on div "Address" at bounding box center [46, 132] width 83 height 11
click at [25, 157] on h4 "Phone Number" at bounding box center [46, 155] width 77 height 6
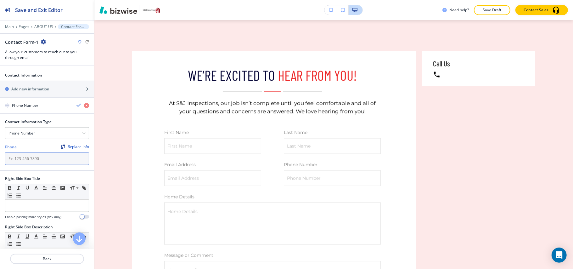
click at [30, 164] on input "text" at bounding box center [47, 158] width 84 height 13
paste input "[PHONE_NUMBER]"
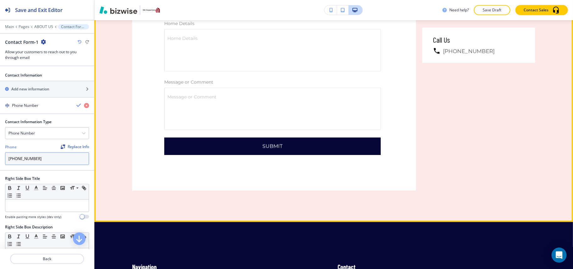
scroll to position [958, 0]
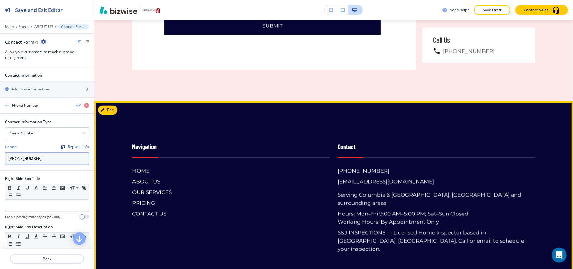
type input "[PHONE_NUMBER]"
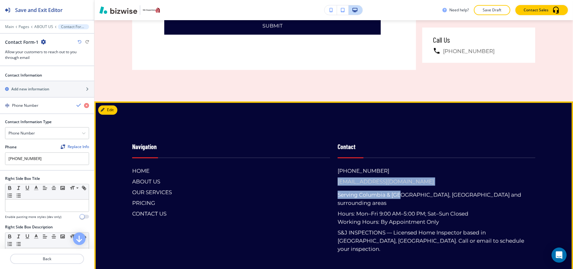
drag, startPoint x: 398, startPoint y: 183, endPoint x: 336, endPoint y: 183, distance: 62.3
click at [338, 183] on div "[PHONE_NUMBER] [EMAIL_ADDRESS][DOMAIN_NAME] Serving [GEOGRAPHIC_DATA], [GEOGRAP…" at bounding box center [437, 210] width 198 height 86
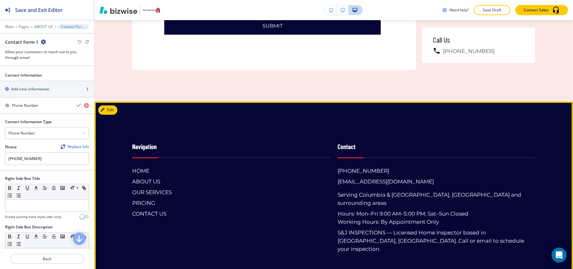
click at [412, 169] on div "[PHONE_NUMBER] [EMAIL_ADDRESS][DOMAIN_NAME] Serving [GEOGRAPHIC_DATA], [GEOGRAP…" at bounding box center [437, 210] width 198 height 86
drag, startPoint x: 390, startPoint y: 181, endPoint x: 57, endPoint y: 200, distance: 333.9
click at [325, 183] on div "Navigation HOME ABOUT US OUR SERVICES PRICING CONTACT US Contact [PHONE_NUMBER]…" at bounding box center [330, 191] width 411 height 124
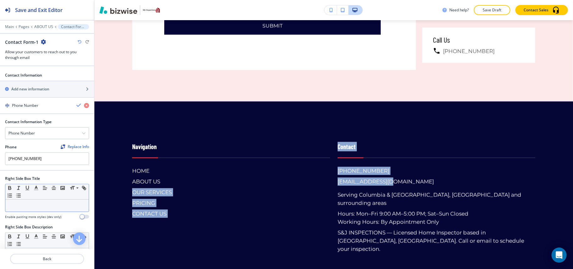
copy div "OUR SERVICES PRICING CONTACT US Contact [PHONE_NUMBER] [EMAIL_ADDRESS][DOMAIN_N…"
drag, startPoint x: 30, startPoint y: 109, endPoint x: 31, endPoint y: 97, distance: 11.4
click at [30, 108] on h4 "Phone Number" at bounding box center [25, 106] width 26 height 6
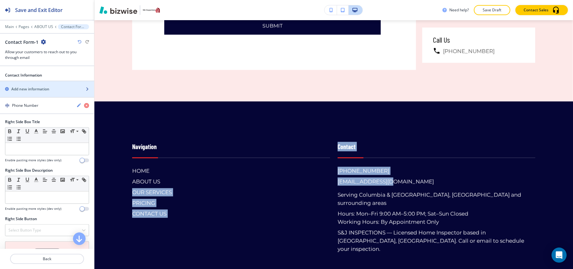
click at [33, 92] on h2 "Add new information" at bounding box center [30, 89] width 38 height 6
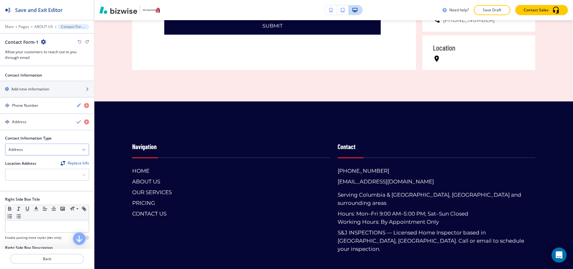
click at [28, 155] on div "Address" at bounding box center [46, 149] width 83 height 11
click at [29, 163] on h4 "Email Address" at bounding box center [46, 161] width 77 height 6
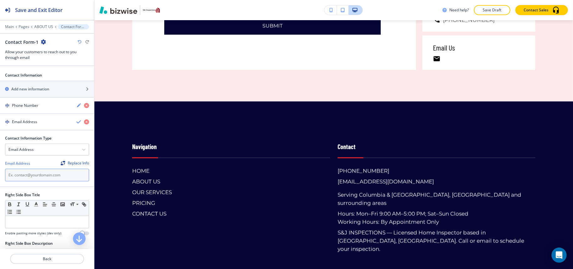
click at [28, 174] on input "text" at bounding box center [47, 175] width 84 height 13
paste input "OUR SERVICES PRICING CONTACT US Contact [PHONE_NUMBER] [EMAIL_ADDRESS][DOMAIN_N…"
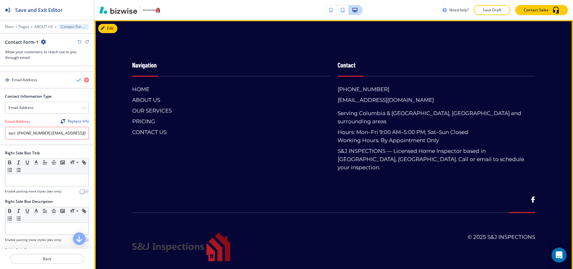
scroll to position [0, 0]
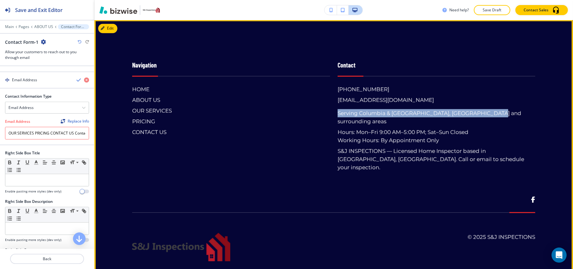
drag, startPoint x: 335, startPoint y: 114, endPoint x: 495, endPoint y: 114, distance: 160.5
click at [495, 114] on div "[PHONE_NUMBER] [EMAIL_ADDRESS][DOMAIN_NAME] Serving [GEOGRAPHIC_DATA], [GEOGRAP…" at bounding box center [437, 128] width 198 height 86
copy h6 "Serving Columbia & [GEOGRAPHIC_DATA], [GEOGRAPHIC_DATA] and surrounding areas"
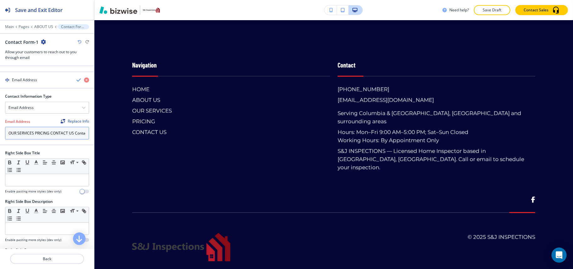
click at [38, 134] on input "OUR SERVICES PRICING CONTACT US Contact [PHONE_NUMBER] [EMAIL_ADDRESS][DOMAIN_N…" at bounding box center [47, 133] width 84 height 13
click at [38, 136] on input "OUR SERVICES PRICING CONTACT US Contact [PHONE_NUMBER] [EMAIL_ADDRESS][DOMAIN_N…" at bounding box center [47, 133] width 84 height 13
paste input "text"
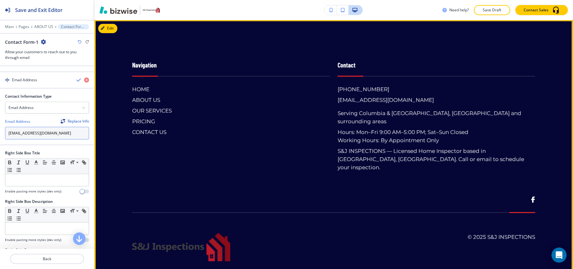
type input "[EMAIL_ADDRESS][DOMAIN_NAME]"
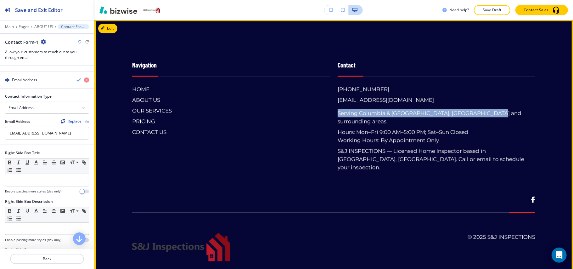
drag, startPoint x: 338, startPoint y: 115, endPoint x: 493, endPoint y: 114, distance: 155.2
click at [493, 114] on div "[PHONE_NUMBER] [EMAIL_ADDRESS][DOMAIN_NAME] Serving [GEOGRAPHIC_DATA], [GEOGRAP…" at bounding box center [437, 128] width 198 height 86
copy h6 "Serving Columbia & [GEOGRAPHIC_DATA], [GEOGRAPHIC_DATA] and surrounding areas"
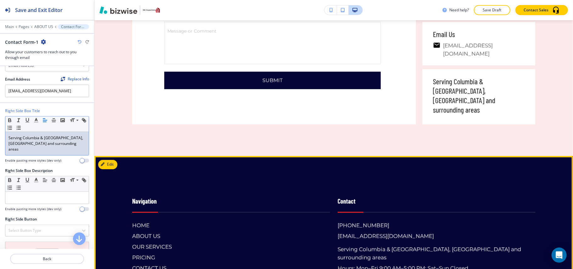
scroll to position [998, 0]
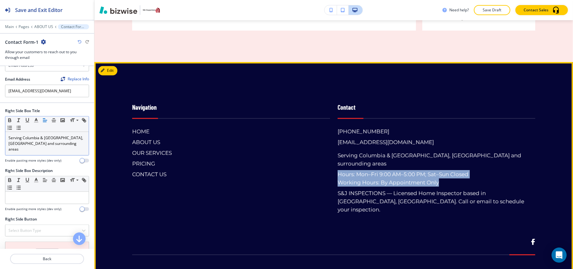
drag, startPoint x: 336, startPoint y: 167, endPoint x: 450, endPoint y: 174, distance: 114.8
click at [450, 174] on h6 "Hours: Mon–Fri 9:00 AM–5:00 PM; Sat–Sun Closed Working Hours: By Appointment On…" at bounding box center [403, 178] width 131 height 16
copy h6 "Hours: Mon–Fri 9:00 AM–5:00 PM; Sat–Sun Closed Working Hours: By Appointment On…"
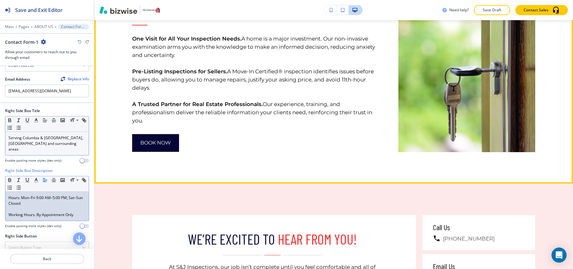
scroll to position [494, 0]
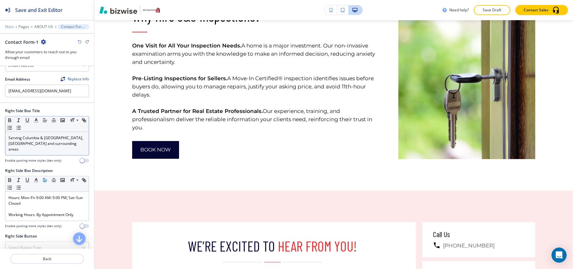
click at [9, 25] on p "Main" at bounding box center [9, 27] width 9 height 4
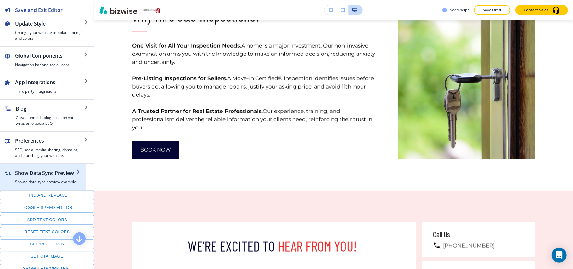
scroll to position [88, 0]
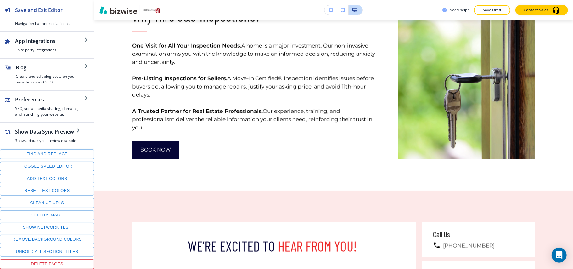
click at [31, 165] on button "Toggle speed editor" at bounding box center [47, 166] width 94 height 10
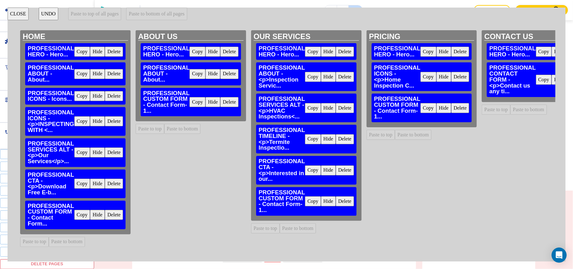
click at [193, 100] on button "Copy" at bounding box center [197, 102] width 16 height 10
click at [114, 213] on button "Delete" at bounding box center [114, 215] width 18 height 10
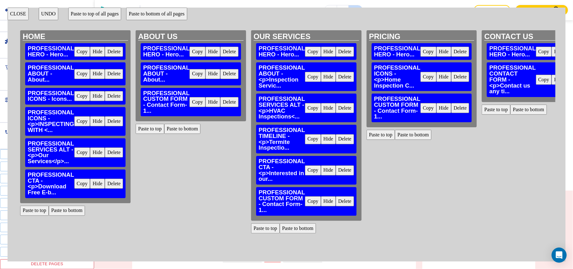
click at [67, 206] on button "Paste to bottom" at bounding box center [67, 211] width 37 height 10
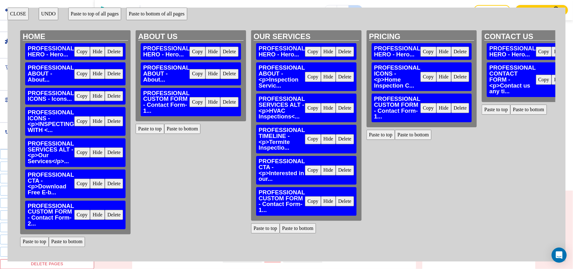
click at [339, 201] on button "Delete" at bounding box center [345, 201] width 18 height 10
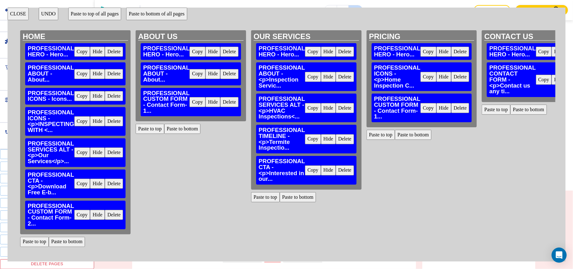
click at [455, 106] on button "Delete" at bounding box center [460, 108] width 18 height 10
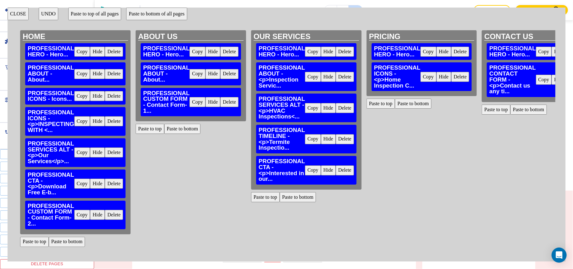
click at [296, 196] on button "Paste to bottom" at bounding box center [298, 197] width 37 height 10
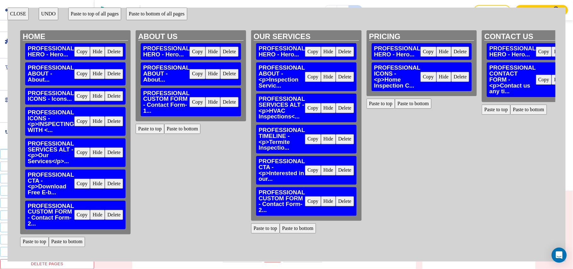
click at [412, 104] on button "Paste to bottom" at bounding box center [413, 104] width 37 height 10
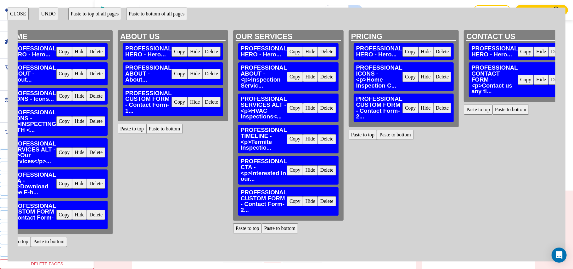
scroll to position [0, 39]
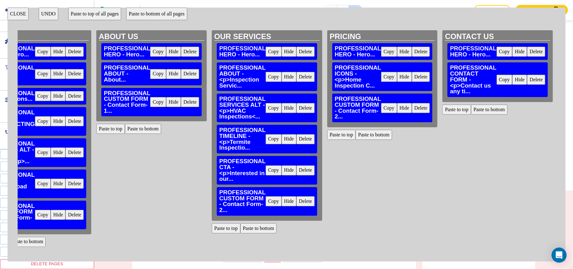
click at [16, 15] on button "CLOSE" at bounding box center [18, 14] width 21 height 13
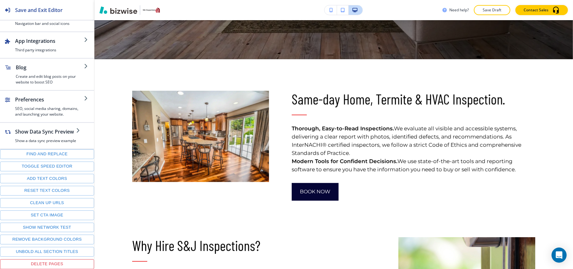
scroll to position [261, 0]
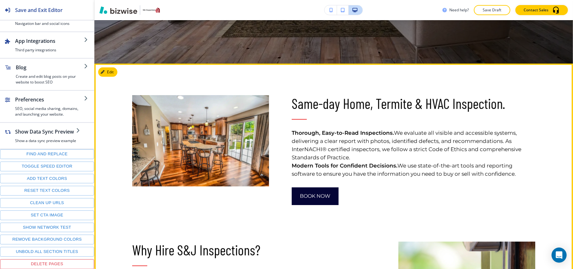
click at [119, 75] on div at bounding box center [190, 134] width 160 height 141
click at [107, 73] on button "Edit This Section" at bounding box center [119, 71] width 42 height 9
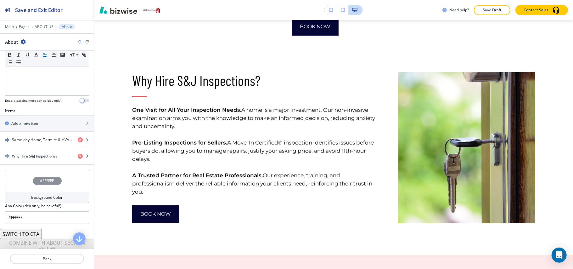
scroll to position [183, 0]
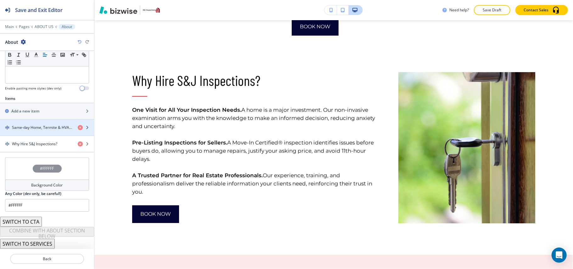
click at [36, 131] on div "button" at bounding box center [47, 132] width 94 height 5
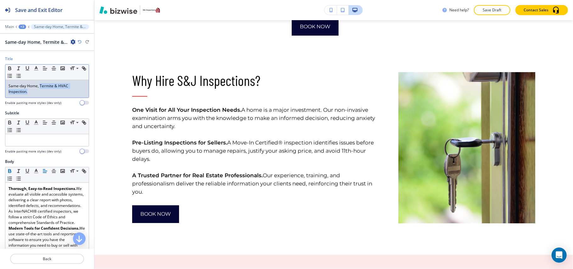
drag, startPoint x: 40, startPoint y: 88, endPoint x: 82, endPoint y: 97, distance: 42.8
click at [82, 97] on div "Small Normal Large Huge Same-day Home, Termite & HVAC Inspection." at bounding box center [47, 81] width 84 height 34
click at [38, 68] on icon "button" at bounding box center [36, 68] width 6 height 6
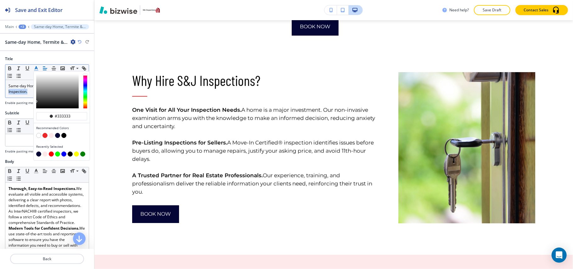
click at [45, 136] on button "button" at bounding box center [44, 135] width 5 height 5
type input "#ed2727"
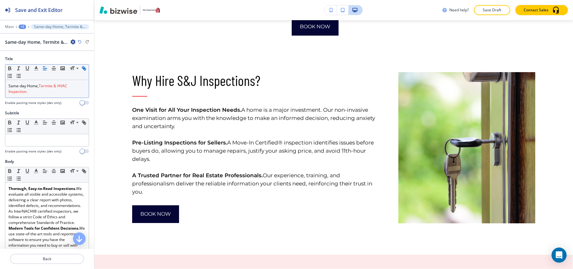
click at [82, 69] on icon "button" at bounding box center [83, 67] width 2 height 2
type input "Termite & HVAC Inspection."
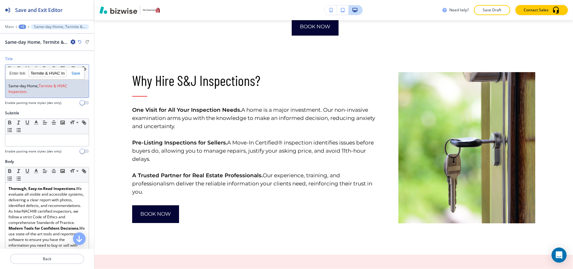
click at [53, 87] on span "Termite & HVAC Inspection." at bounding box center [38, 88] width 60 height 11
drag, startPoint x: 38, startPoint y: 87, endPoint x: 0, endPoint y: 83, distance: 38.3
click at [0, 83] on div "Title Small Normal Large Huge Same-day Home, Termite & HVAC Inspection. Termite…" at bounding box center [47, 83] width 94 height 54
click at [36, 70] on icon "button" at bounding box center [36, 68] width 6 height 6
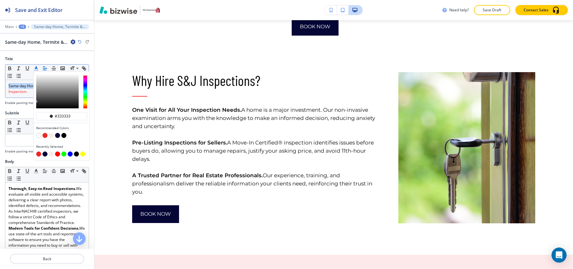
click at [57, 135] on button "button" at bounding box center [57, 135] width 5 height 5
type input "#050536"
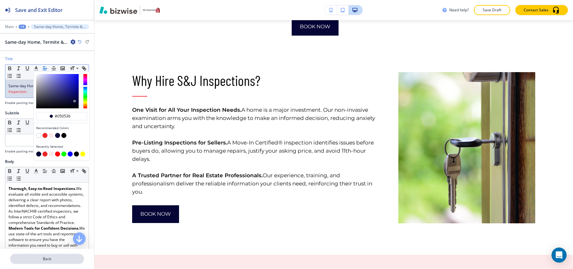
click at [56, 260] on p "Back" at bounding box center [47, 259] width 73 height 6
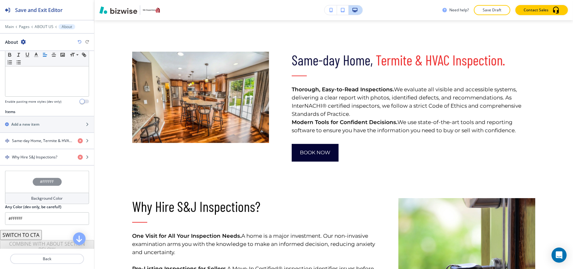
scroll to position [168, 0]
click at [36, 161] on div "button" at bounding box center [47, 161] width 94 height 5
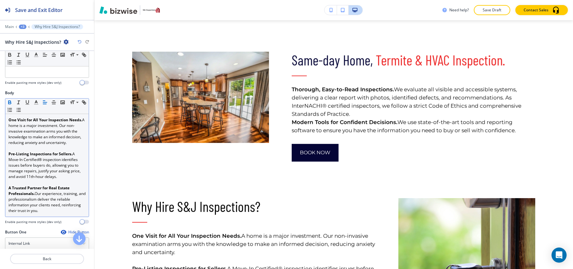
scroll to position [0, 0]
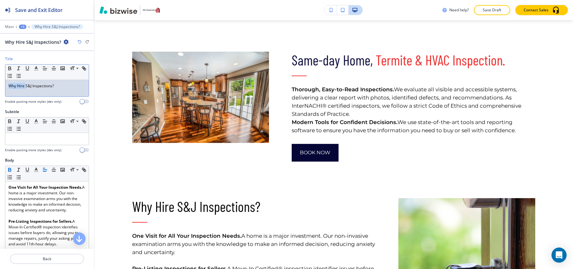
drag, startPoint x: 25, startPoint y: 87, endPoint x: 0, endPoint y: 87, distance: 25.2
click at [0, 87] on div "Title Small Normal Large Huge Why Hire S&J Inspections? Enable pasting more sty…" at bounding box center [47, 82] width 94 height 53
click at [35, 69] on polyline "button" at bounding box center [36, 67] width 2 height 3
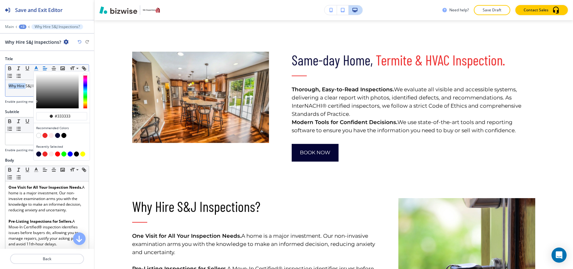
click at [57, 136] on button "button" at bounding box center [57, 135] width 5 height 5
type input "#050536"
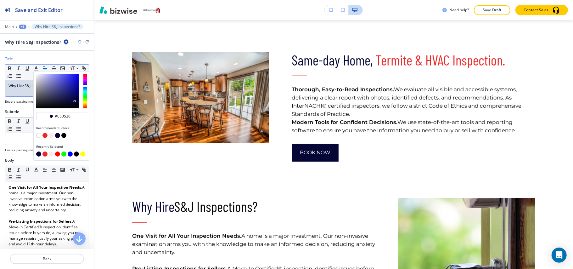
click at [18, 88] on span "Why Hire" at bounding box center [16, 85] width 16 height 5
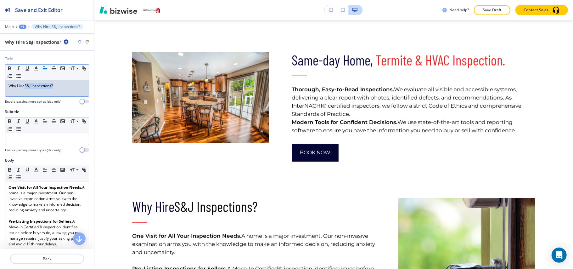
drag, startPoint x: 26, startPoint y: 87, endPoint x: 62, endPoint y: 86, distance: 35.3
click at [62, 86] on p "Why Hire S&J Inspections?" at bounding box center [46, 86] width 77 height 6
click at [37, 68] on line "button" at bounding box center [36, 68] width 2 height 0
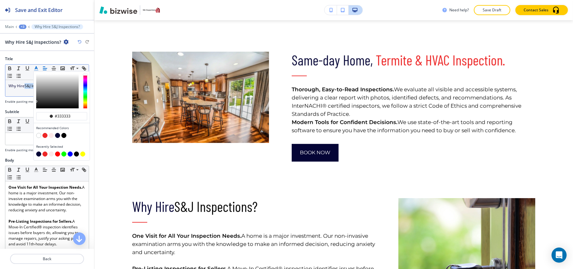
click at [45, 135] on button "button" at bounding box center [44, 135] width 5 height 5
type input "#ed2727"
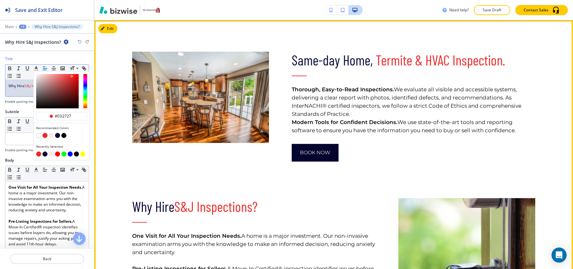
scroll to position [430, 0]
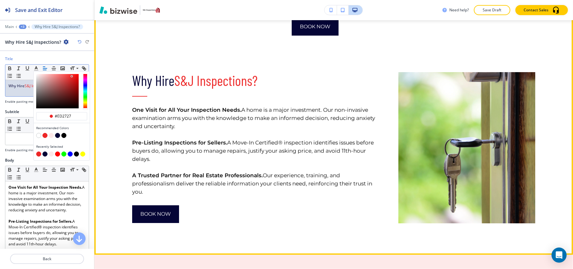
click at [309, 127] on p "One Visit for All Your Inspection Needs. A home is a major investment. Our non-…" at bounding box center [254, 118] width 244 height 25
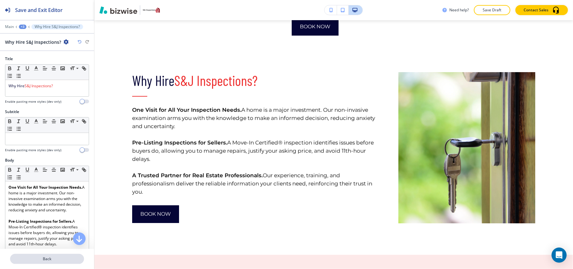
click at [54, 260] on p "Back" at bounding box center [47, 259] width 73 height 6
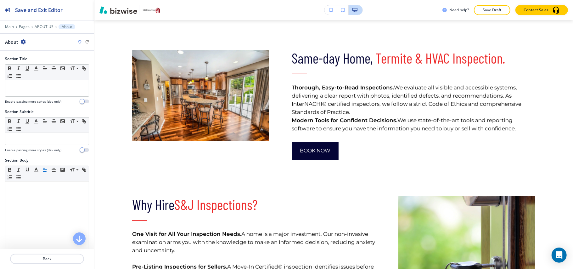
scroll to position [304, 0]
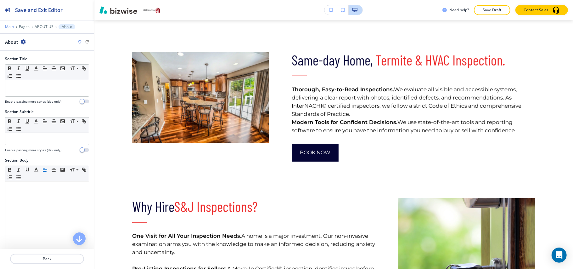
click at [9, 26] on p "Main" at bounding box center [9, 27] width 9 height 4
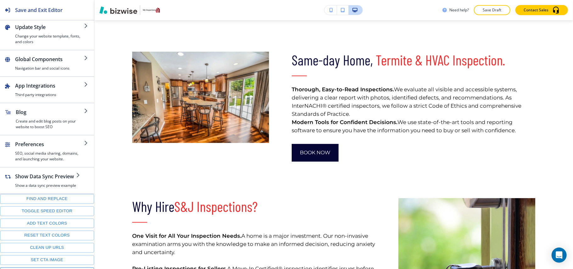
scroll to position [88, 0]
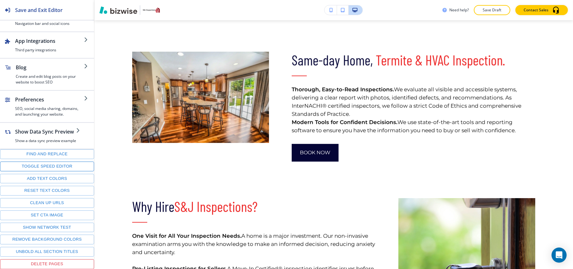
click at [37, 167] on button "Toggle speed editor" at bounding box center [47, 166] width 94 height 10
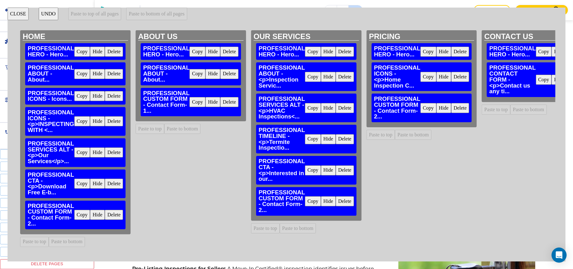
click at [195, 73] on button "Copy" at bounding box center [197, 74] width 16 height 10
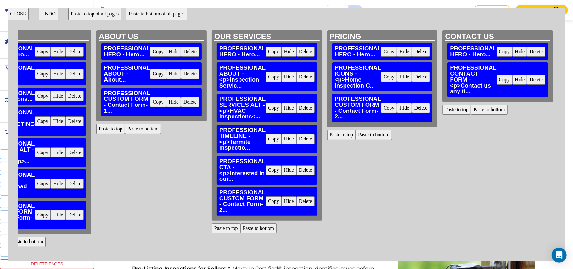
click at [487, 107] on button "Paste to bottom" at bounding box center [489, 109] width 37 height 10
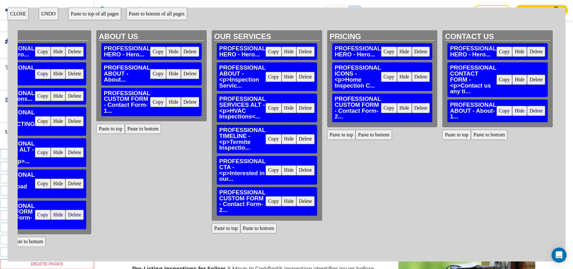
click at [22, 10] on button "CLOSE" at bounding box center [18, 14] width 21 height 13
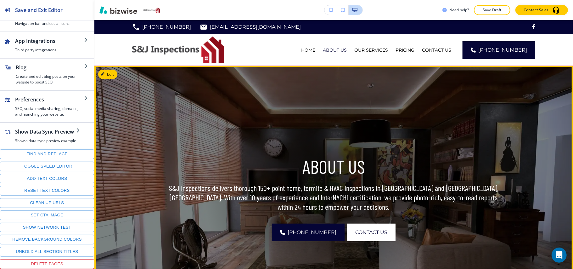
scroll to position [0, 0]
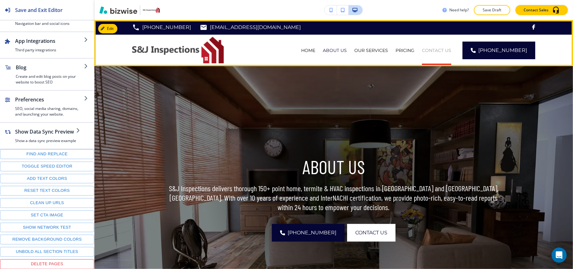
click at [437, 49] on p "CONTACT US" at bounding box center [436, 50] width 29 height 6
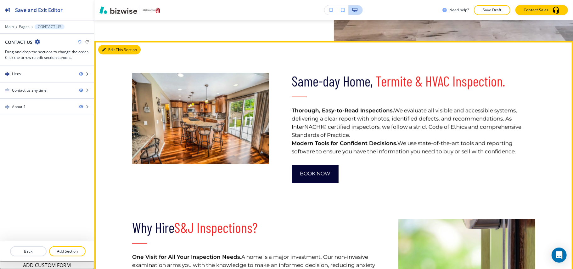
click at [105, 50] on icon "button" at bounding box center [104, 50] width 4 height 4
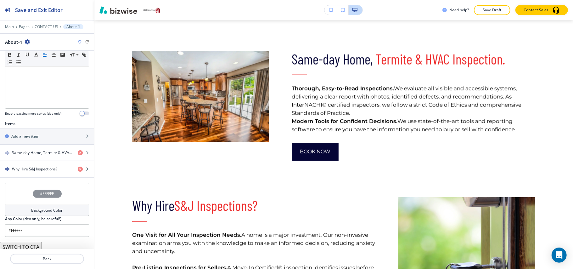
scroll to position [183, 0]
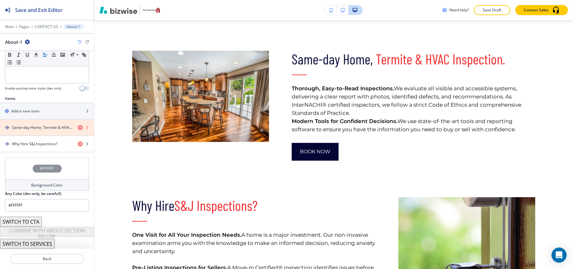
click at [78, 125] on icon "button" at bounding box center [80, 127] width 5 height 5
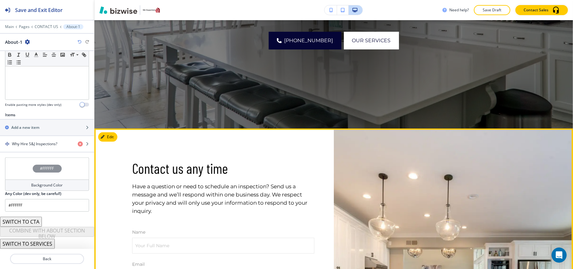
scroll to position [189, 0]
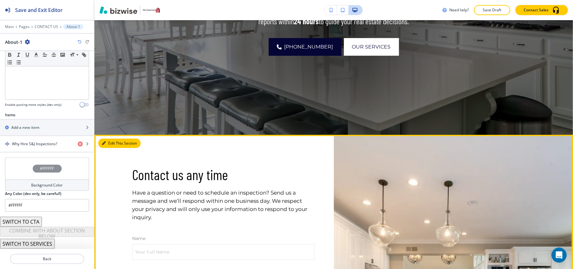
click at [110, 145] on button "Edit This Section" at bounding box center [119, 142] width 42 height 9
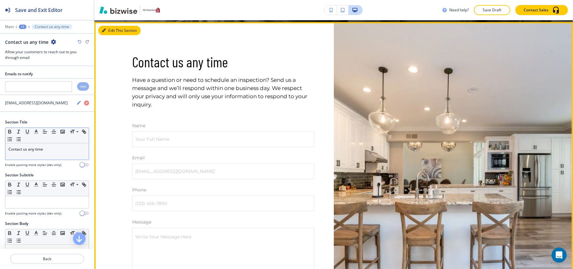
scroll to position [304, 0]
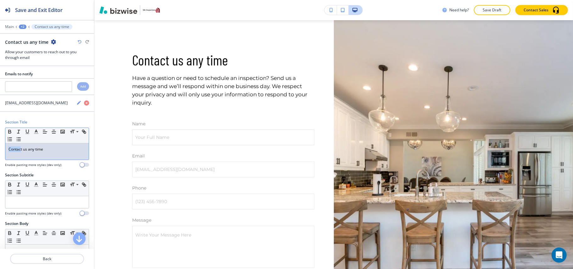
drag, startPoint x: 20, startPoint y: 151, endPoint x: 0, endPoint y: 150, distance: 19.6
click at [0, 150] on div "Section Title Small Normal Large Huge Contact us any time Enable pasting more s…" at bounding box center [47, 145] width 94 height 53
click at [26, 149] on p "Contact us any time" at bounding box center [46, 149] width 77 height 6
drag, startPoint x: 22, startPoint y: 152, endPoint x: 1, endPoint y: 151, distance: 20.8
click at [1, 152] on div "Section Title Small Normal Large Huge Contact us any time Enable pasting more s…" at bounding box center [47, 145] width 94 height 53
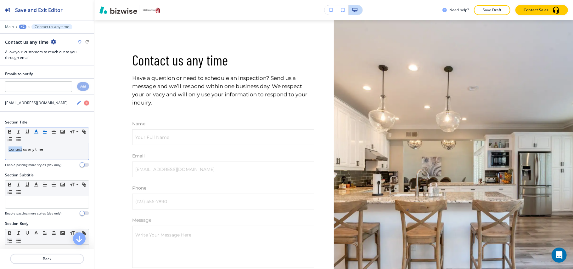
click at [37, 132] on polyline "button" at bounding box center [36, 131] width 2 height 3
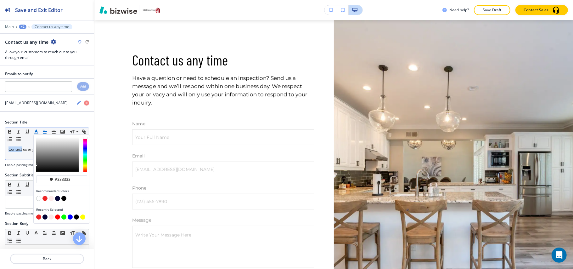
click at [57, 200] on button "button" at bounding box center [57, 198] width 5 height 5
type input "#050536"
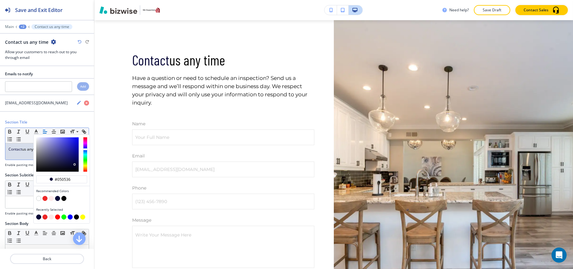
click at [20, 155] on div "Contact us any time" at bounding box center [46, 151] width 83 height 16
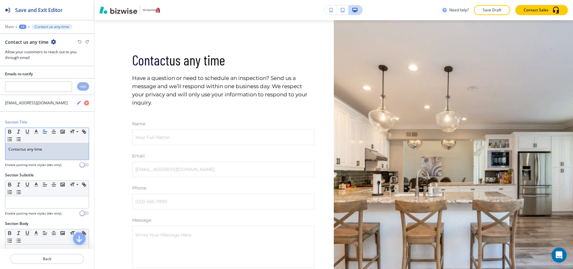
drag, startPoint x: 24, startPoint y: 150, endPoint x: 59, endPoint y: 150, distance: 34.6
click at [58, 151] on p "Contact us any time" at bounding box center [46, 149] width 77 height 6
click at [38, 132] on icon "button" at bounding box center [36, 132] width 6 height 6
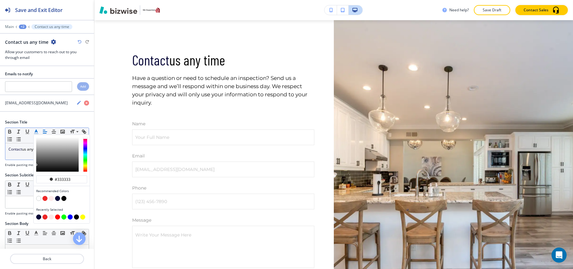
click at [44, 200] on button "button" at bounding box center [44, 198] width 5 height 5
type input "#ed2727"
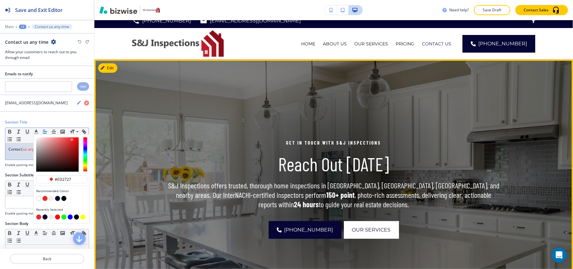
scroll to position [0, 0]
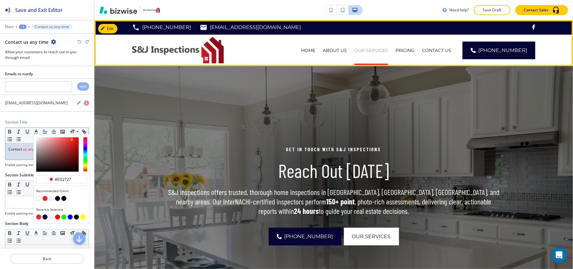
click at [370, 52] on p "OUR SERVICES" at bounding box center [371, 50] width 34 height 6
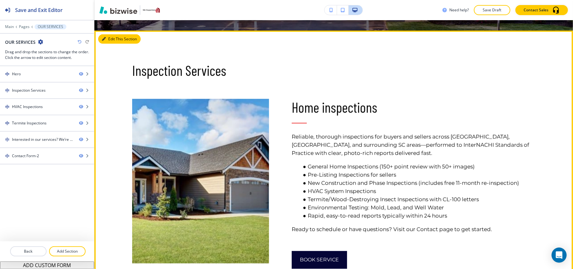
click at [112, 37] on button "Edit This Section" at bounding box center [119, 38] width 42 height 9
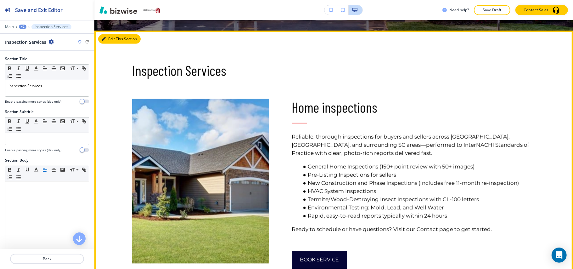
scroll to position [304, 0]
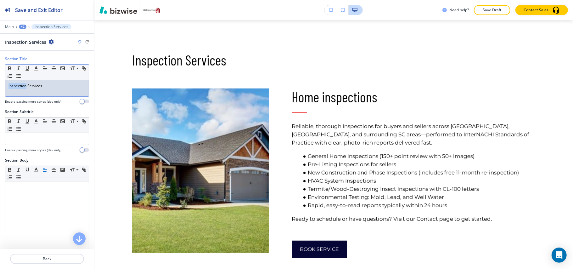
drag, startPoint x: 27, startPoint y: 87, endPoint x: 1, endPoint y: 87, distance: 26.4
click at [0, 87] on div "Section Title Small Normal Large Huge Inspection Services Enable pasting more s…" at bounding box center [47, 82] width 94 height 53
click at [36, 68] on polyline "button" at bounding box center [36, 67] width 2 height 3
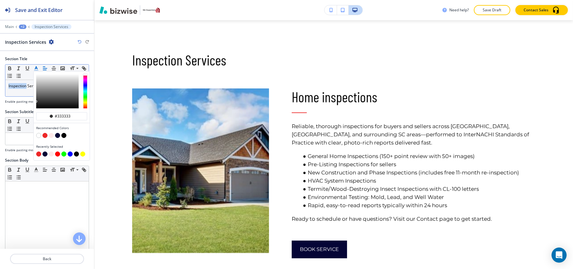
click at [58, 137] on button "button" at bounding box center [57, 135] width 5 height 5
type input "#050536"
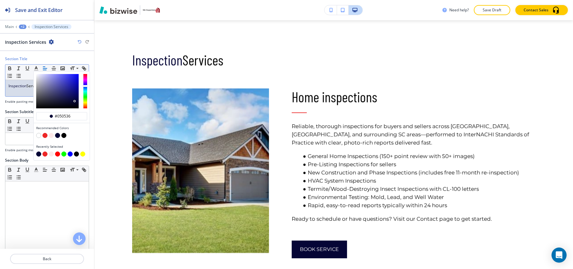
click at [23, 89] on p "Inspection Services" at bounding box center [46, 86] width 77 height 6
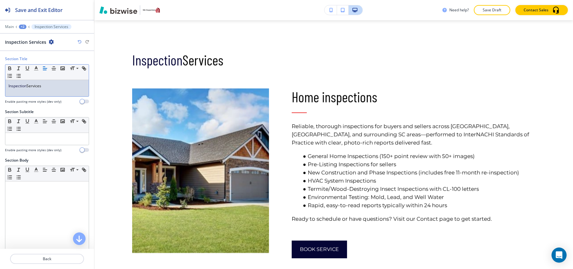
drag, startPoint x: 28, startPoint y: 86, endPoint x: 61, endPoint y: 87, distance: 33.1
click at [61, 87] on p "Inspection Services" at bounding box center [46, 86] width 77 height 6
click at [37, 68] on line "button" at bounding box center [36, 68] width 2 height 0
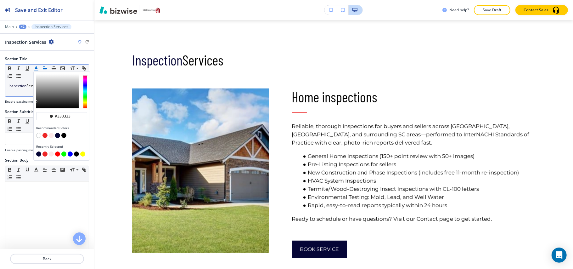
click at [44, 136] on button "button" at bounding box center [44, 135] width 5 height 5
type input "#ed2727"
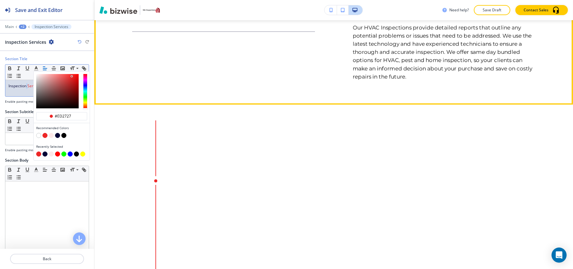
scroll to position [1185, 0]
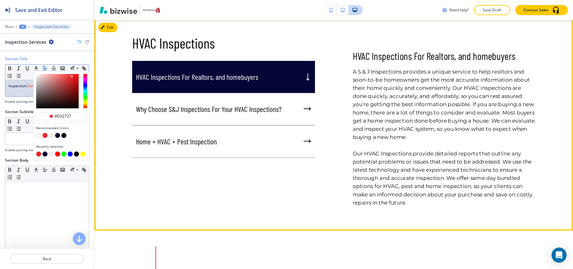
click at [110, 32] on button "Edit" at bounding box center [107, 27] width 19 height 9
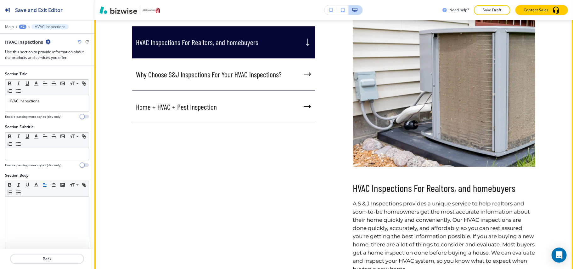
scroll to position [1221, 0]
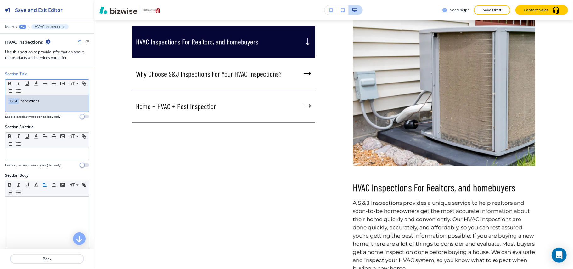
drag, startPoint x: 18, startPoint y: 101, endPoint x: 33, endPoint y: 90, distance: 19.3
click at [2, 101] on div "Section Title Small Normal Large Huge HVAC Inspections Enable pasting more styl…" at bounding box center [47, 97] width 94 height 53
click at [36, 82] on icon "button" at bounding box center [36, 84] width 6 height 6
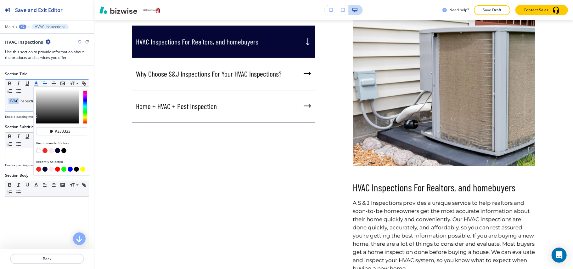
click at [57, 152] on button "button" at bounding box center [57, 150] width 5 height 5
type input "#050536"
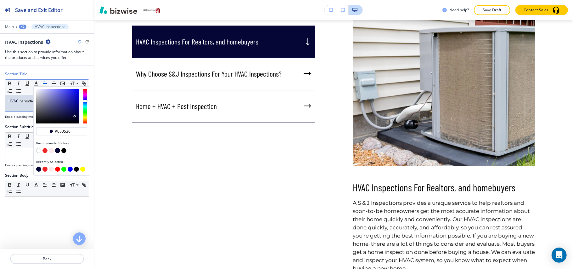
click at [23, 105] on div "HVAC Inspections" at bounding box center [46, 103] width 83 height 16
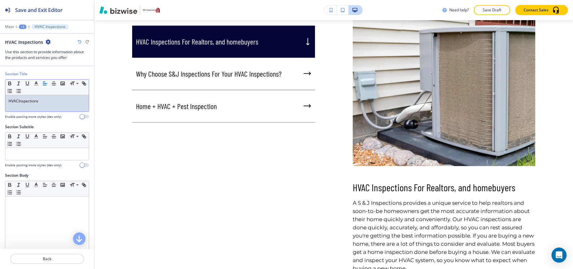
drag, startPoint x: 43, startPoint y: 101, endPoint x: 19, endPoint y: 101, distance: 23.6
click at [19, 101] on p "HVAC Inspections" at bounding box center [46, 101] width 77 height 6
click at [36, 82] on polyline "button" at bounding box center [36, 83] width 2 height 3
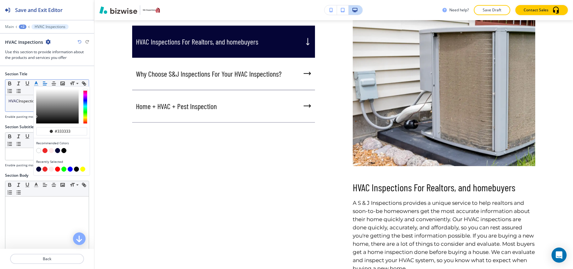
click at [44, 151] on button "button" at bounding box center [44, 150] width 5 height 5
type input "#ed2727"
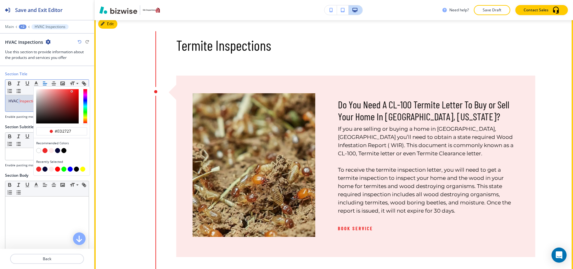
scroll to position [1598, 0]
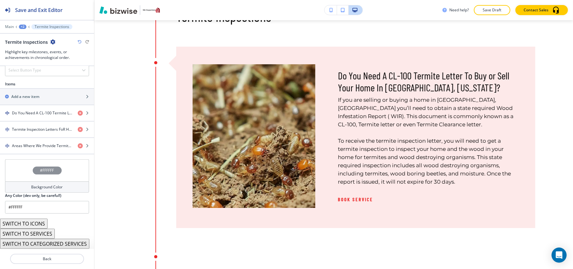
click at [11, 167] on div "#FFFFFF" at bounding box center [47, 170] width 84 height 22
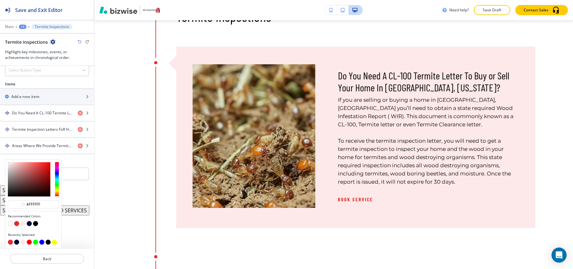
click at [30, 223] on button "button" at bounding box center [29, 223] width 5 height 5
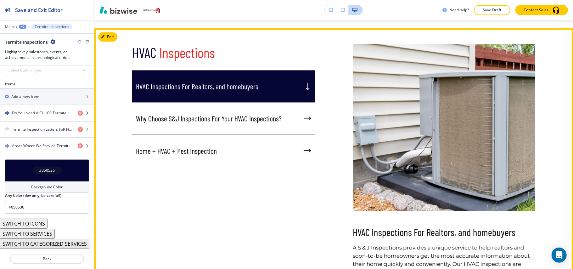
scroll to position [1260, 0]
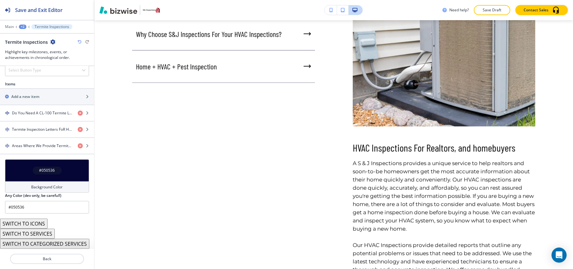
click at [76, 42] on div "Termite Inspections" at bounding box center [47, 42] width 84 height 7
click at [78, 42] on icon "button" at bounding box center [80, 42] width 4 height 4
type input "#FFFFFF"
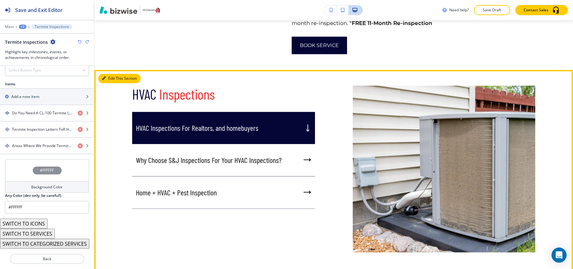
click at [111, 83] on button "Edit This Section" at bounding box center [119, 78] width 42 height 9
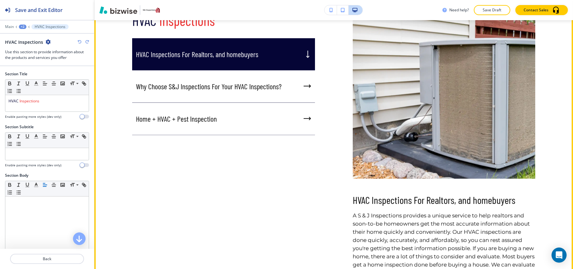
scroll to position [1221, 0]
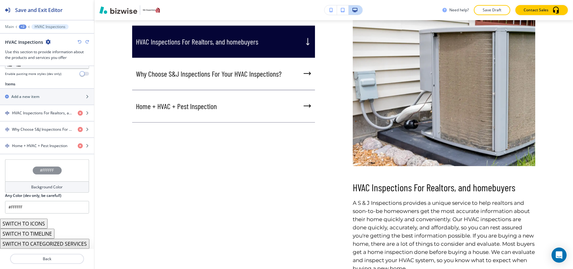
click at [10, 169] on div "#FFFFFF" at bounding box center [47, 170] width 84 height 22
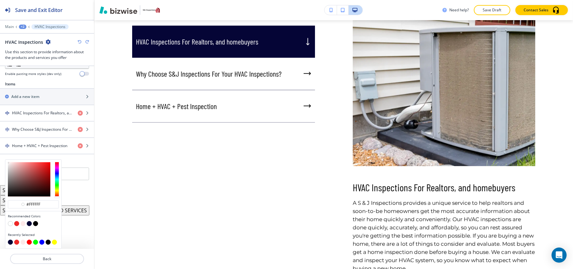
click at [30, 224] on button "button" at bounding box center [29, 223] width 5 height 5
type input "#050536"
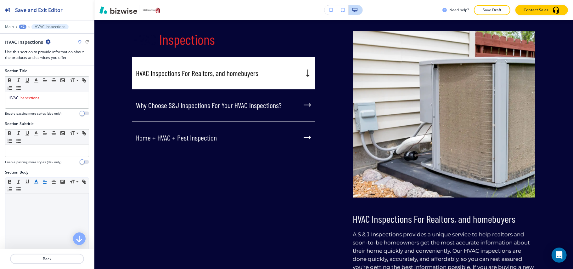
scroll to position [0, 0]
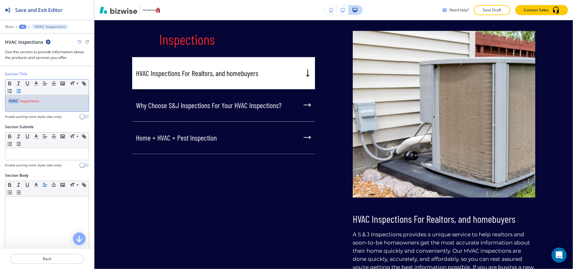
drag, startPoint x: 18, startPoint y: 101, endPoint x: 28, endPoint y: 94, distance: 12.2
click at [0, 98] on div "Section Title Small Normal Large Huge HVAC Inspections Enable pasting more styl…" at bounding box center [47, 97] width 94 height 53
click at [37, 82] on icon "button" at bounding box center [36, 84] width 6 height 6
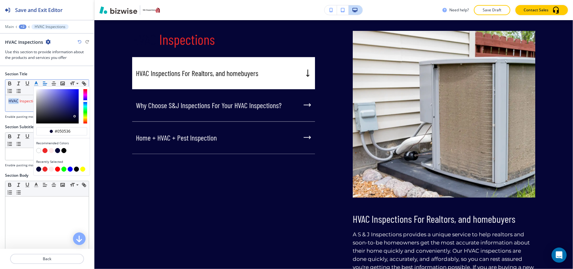
click at [38, 151] on button "button" at bounding box center [38, 150] width 5 height 5
type input "#ffffff"
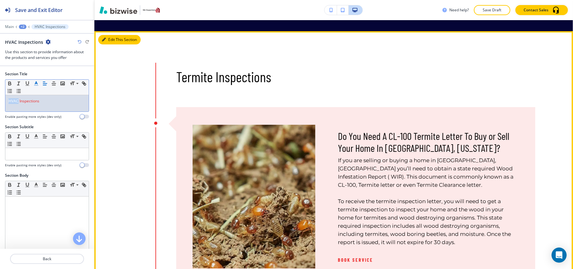
click at [112, 44] on button "Edit This Section" at bounding box center [119, 39] width 42 height 9
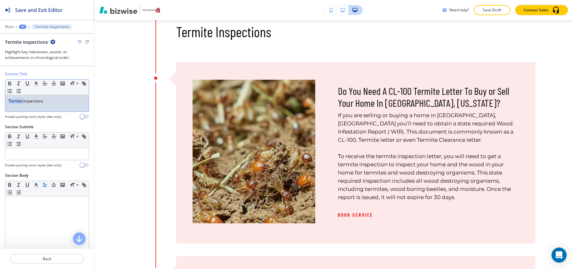
drag, startPoint x: 23, startPoint y: 103, endPoint x: 0, endPoint y: 100, distance: 23.2
click at [0, 100] on div "Section Title Small Normal Large Huge Termite Inspections Enable pasting more s…" at bounding box center [47, 97] width 94 height 53
click at [38, 84] on icon "button" at bounding box center [36, 84] width 6 height 6
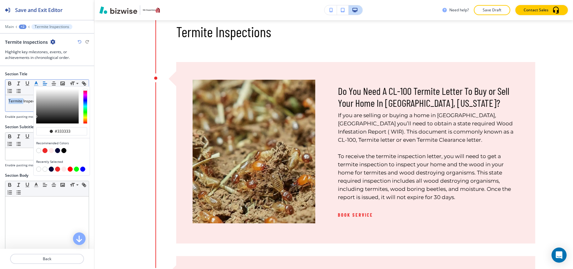
click at [57, 152] on button "button" at bounding box center [57, 150] width 5 height 5
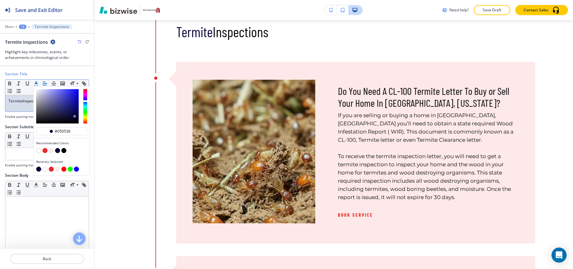
type input "#050536"
click at [24, 102] on p "Termite Inspections" at bounding box center [46, 101] width 77 height 6
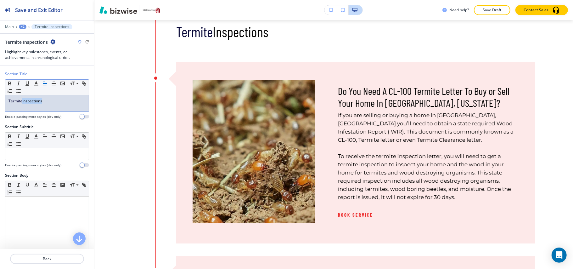
drag, startPoint x: 47, startPoint y: 103, endPoint x: 23, endPoint y: 102, distance: 23.6
click at [23, 102] on p "Termite Inspections" at bounding box center [46, 101] width 77 height 6
click at [36, 83] on polyline "button" at bounding box center [36, 83] width 2 height 3
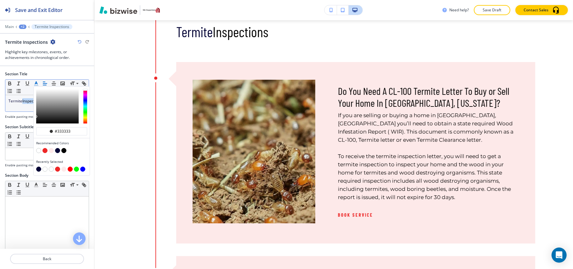
click at [45, 153] on button "button" at bounding box center [44, 150] width 5 height 5
type input "#ed2727"
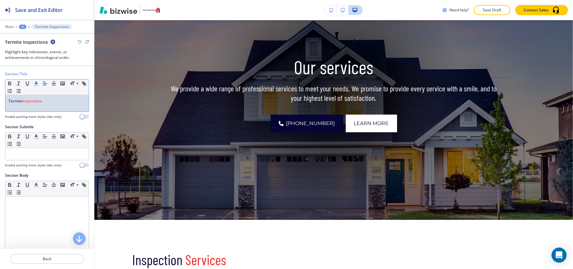
scroll to position [0, 0]
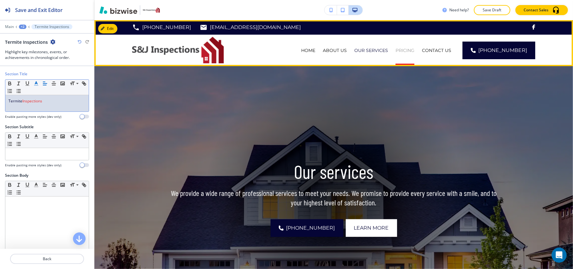
click at [409, 52] on p "PRICING" at bounding box center [405, 50] width 19 height 6
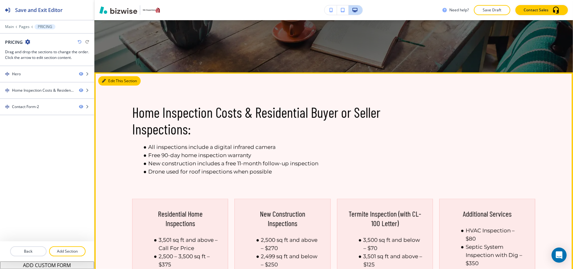
click at [112, 81] on button "Edit This Section" at bounding box center [119, 80] width 42 height 9
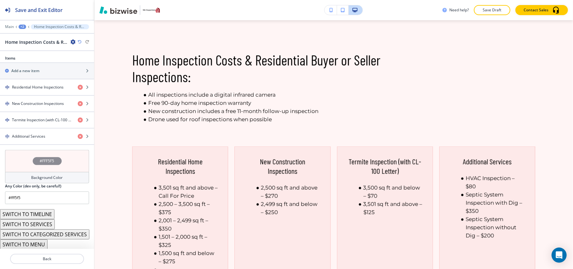
scroll to position [252, 0]
click at [59, 231] on button "SWITCH TO CATEGORIZED SERVICES" at bounding box center [44, 234] width 89 height 10
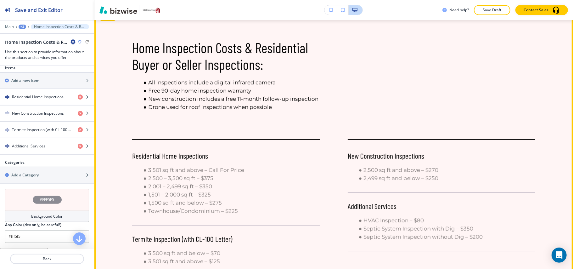
scroll to position [304, 0]
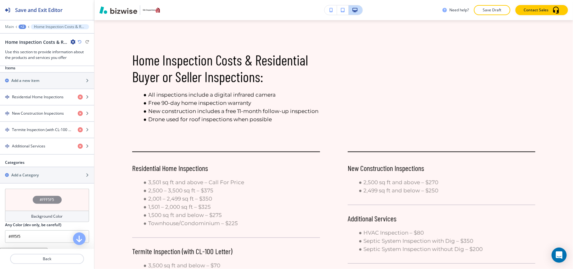
click at [17, 201] on div "#FFF5F5" at bounding box center [47, 200] width 84 height 22
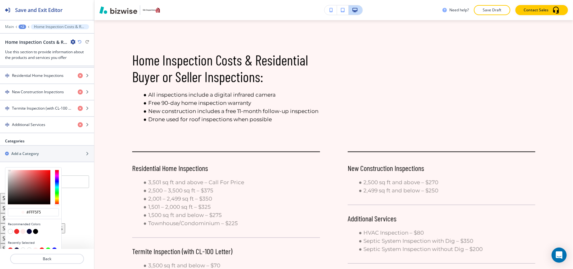
scroll to position [285, 0]
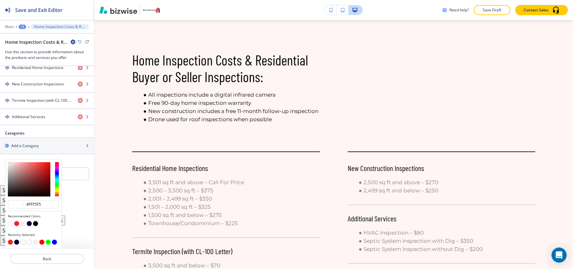
click at [7, 223] on div "Recommended Colors" at bounding box center [33, 220] width 56 height 19
click at [8, 223] on div "Recommended Colors" at bounding box center [33, 220] width 56 height 19
click at [9, 223] on button "button" at bounding box center [10, 223] width 5 height 5
type input "#FFFFFF"
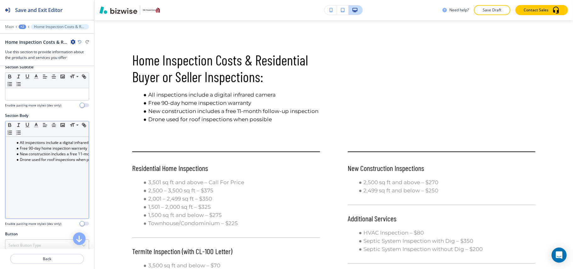
scroll to position [0, 0]
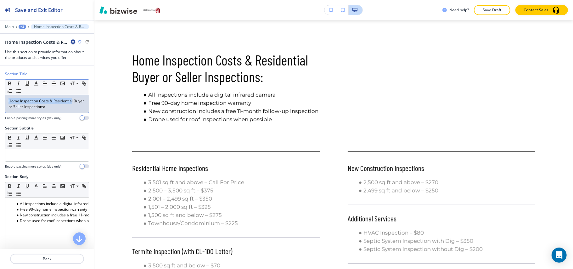
click at [3, 95] on div "Section Title Small Normal Large Huge Home Inspection Costs & Residential Buyer…" at bounding box center [47, 98] width 94 height 54
drag, startPoint x: 82, startPoint y: 102, endPoint x: 2, endPoint y: 95, distance: 80.2
click at [0, 96] on div "Section Title Small Normal Large Huge Home Inspection Costs & Residential Buyer…" at bounding box center [47, 98] width 94 height 54
click at [37, 83] on icon "button" at bounding box center [36, 84] width 6 height 6
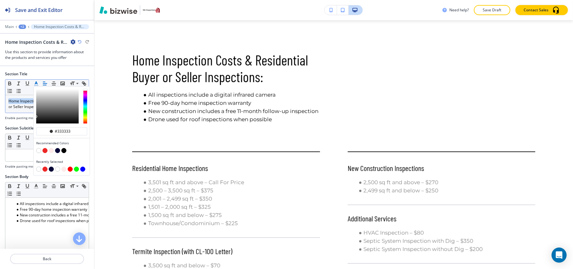
click at [56, 151] on button "button" at bounding box center [57, 150] width 5 height 5
type input "#050536"
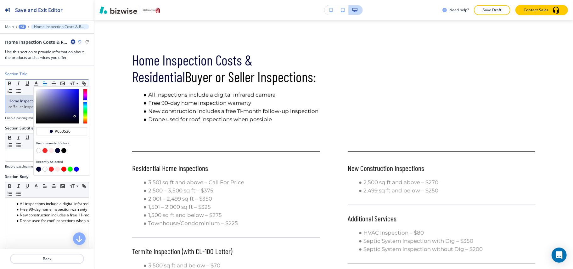
click at [20, 106] on p "Home Inspection Costs & Residential Buyer or Seller Inspections:" at bounding box center [46, 103] width 77 height 11
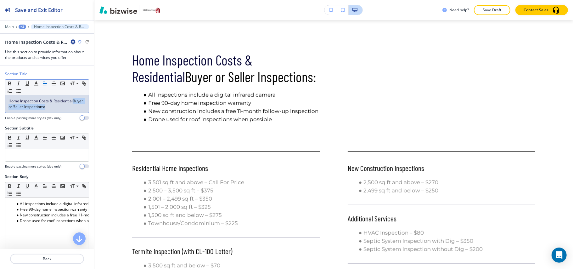
drag, startPoint x: 63, startPoint y: 108, endPoint x: 1, endPoint y: 107, distance: 62.6
click at [1, 107] on div "Section Title Small Normal Large Huge Home Inspection Costs & Residential Buyer…" at bounding box center [47, 98] width 94 height 54
click at [37, 84] on polyline "button" at bounding box center [36, 83] width 2 height 3
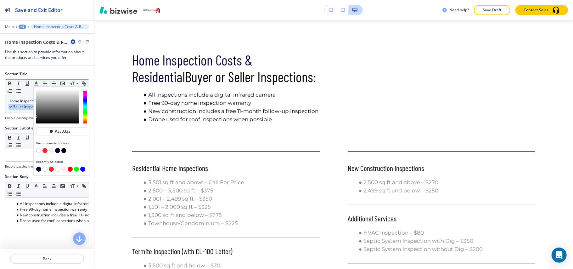
click at [45, 151] on button "button" at bounding box center [44, 150] width 5 height 5
type input "#ed2727"
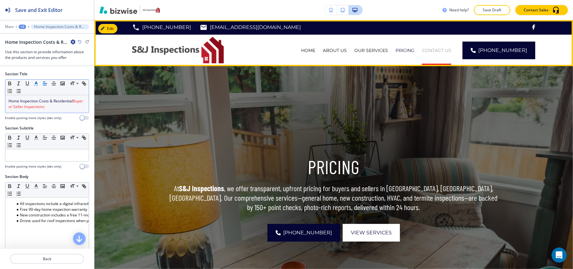
click at [446, 49] on p "CONTACT US" at bounding box center [436, 50] width 29 height 6
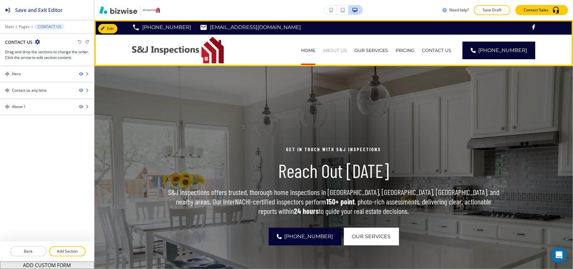
click at [337, 48] on p "ABOUT US" at bounding box center [335, 50] width 24 height 6
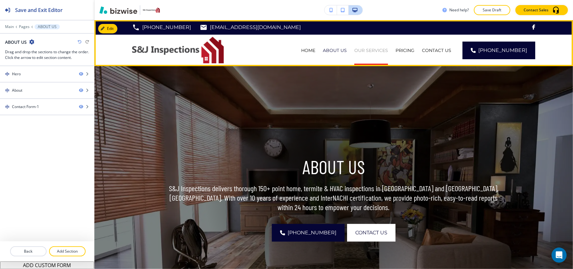
click at [369, 48] on p "OUR SERVICES" at bounding box center [371, 50] width 34 height 6
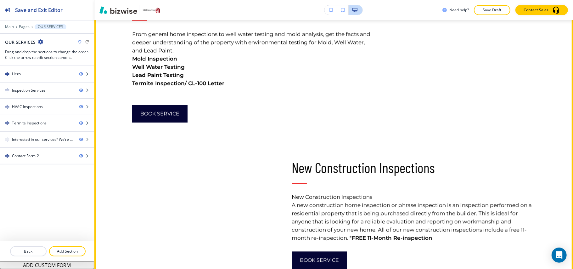
scroll to position [923, 0]
